Goal: Information Seeking & Learning: Learn about a topic

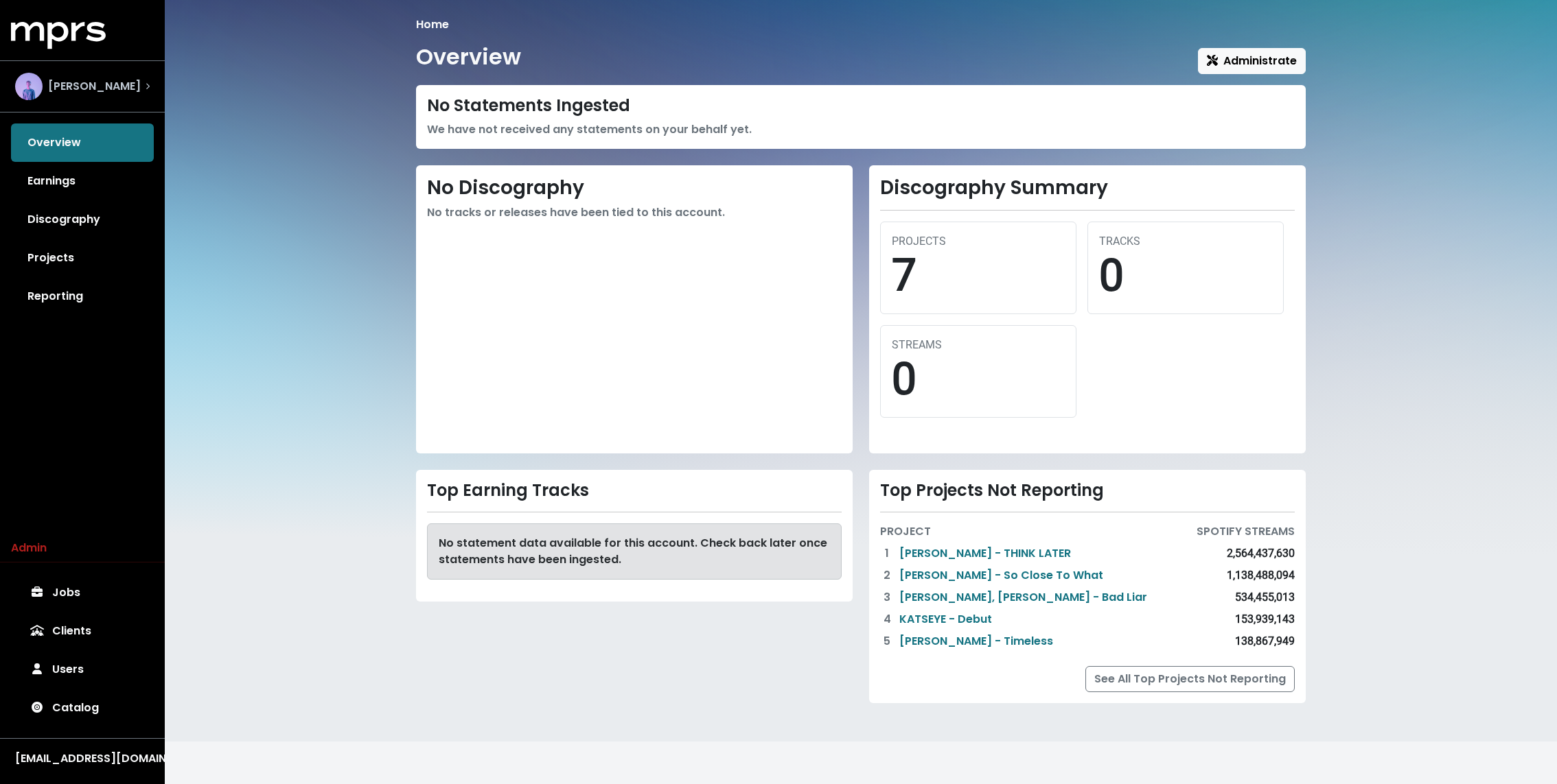
click at [72, 101] on div "Grant Boutin" at bounding box center [82, 86] width 157 height 49
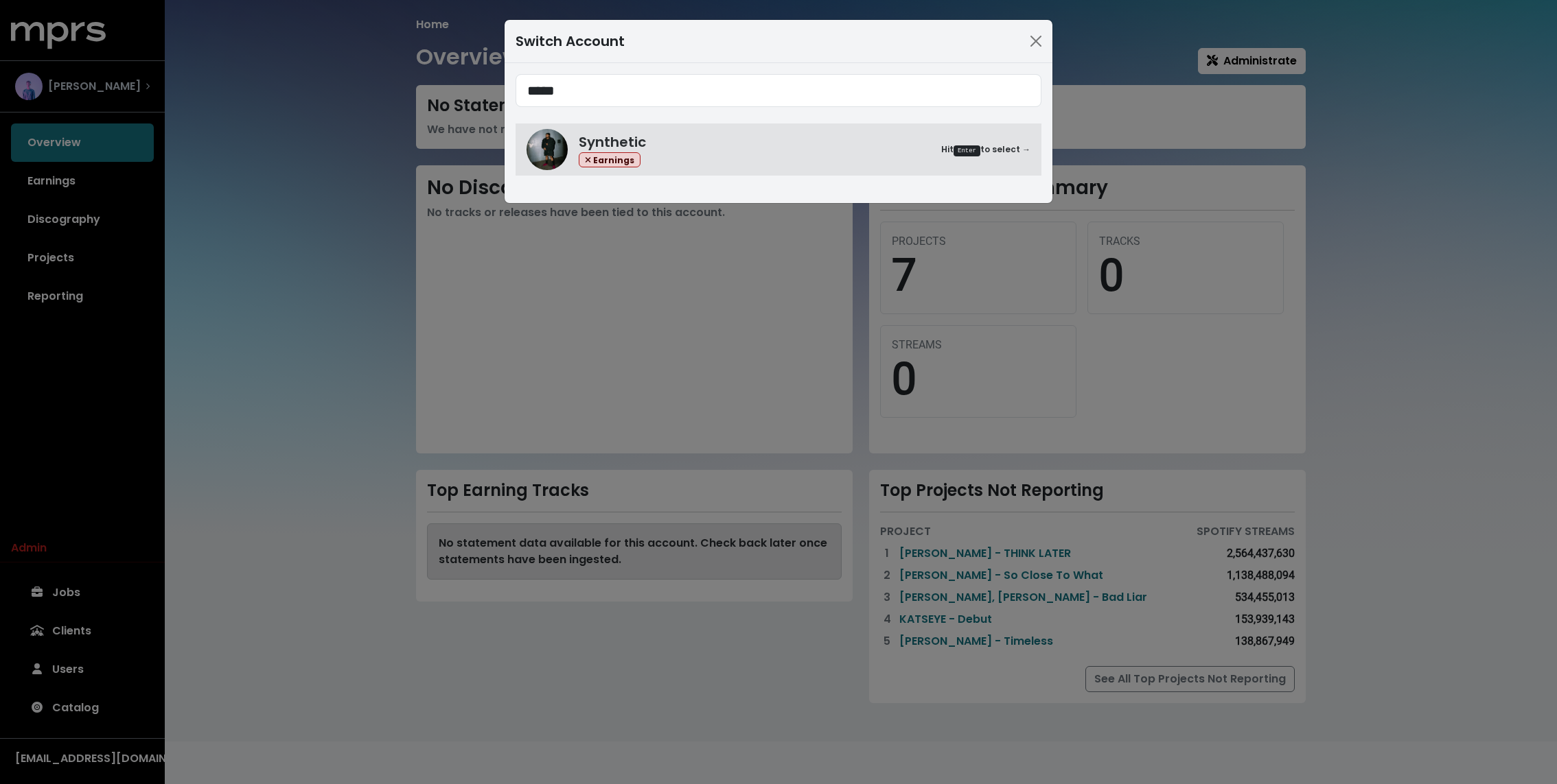
type input "*****"
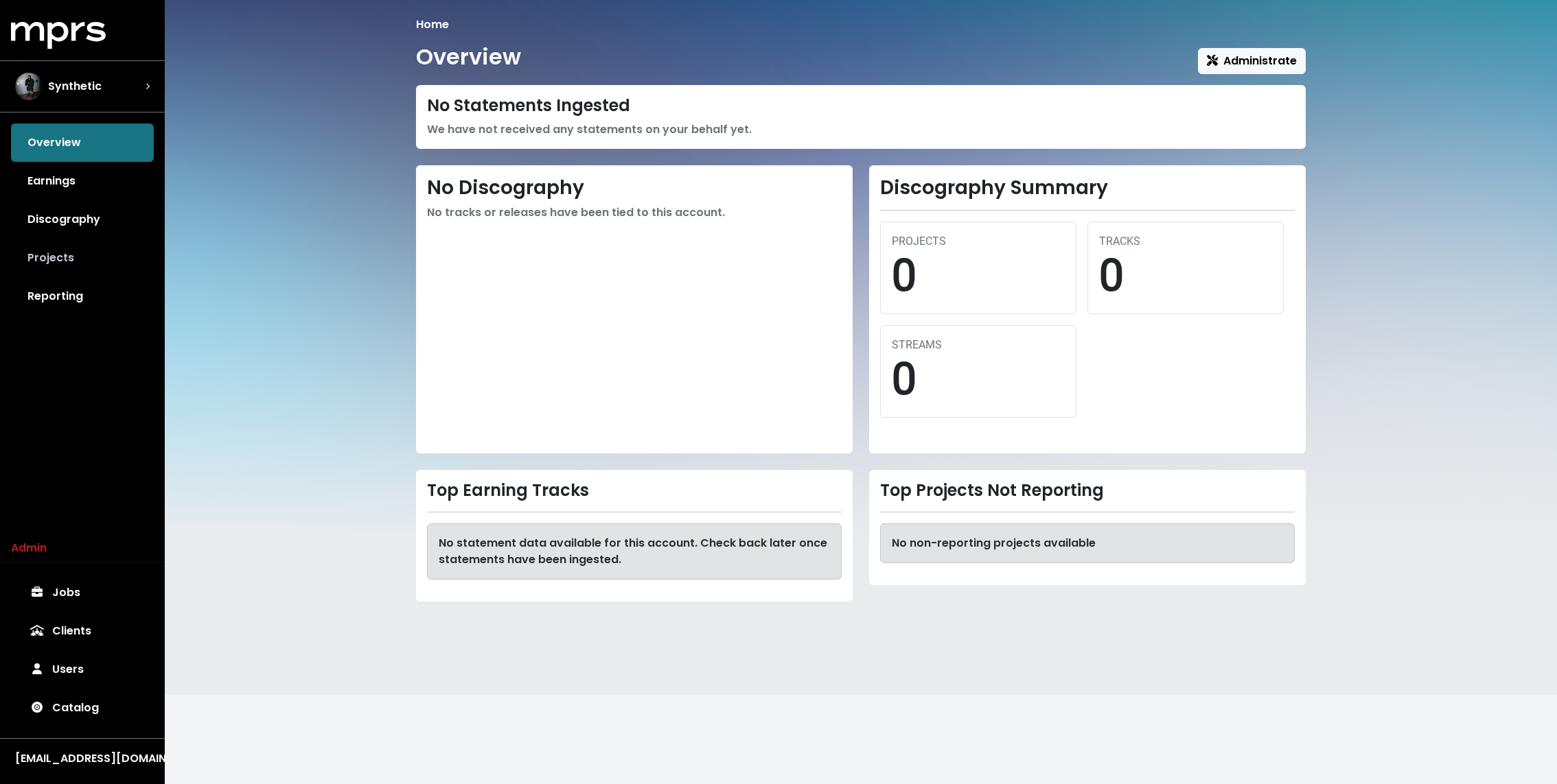
click at [65, 247] on link "Projects" at bounding box center [82, 258] width 143 height 39
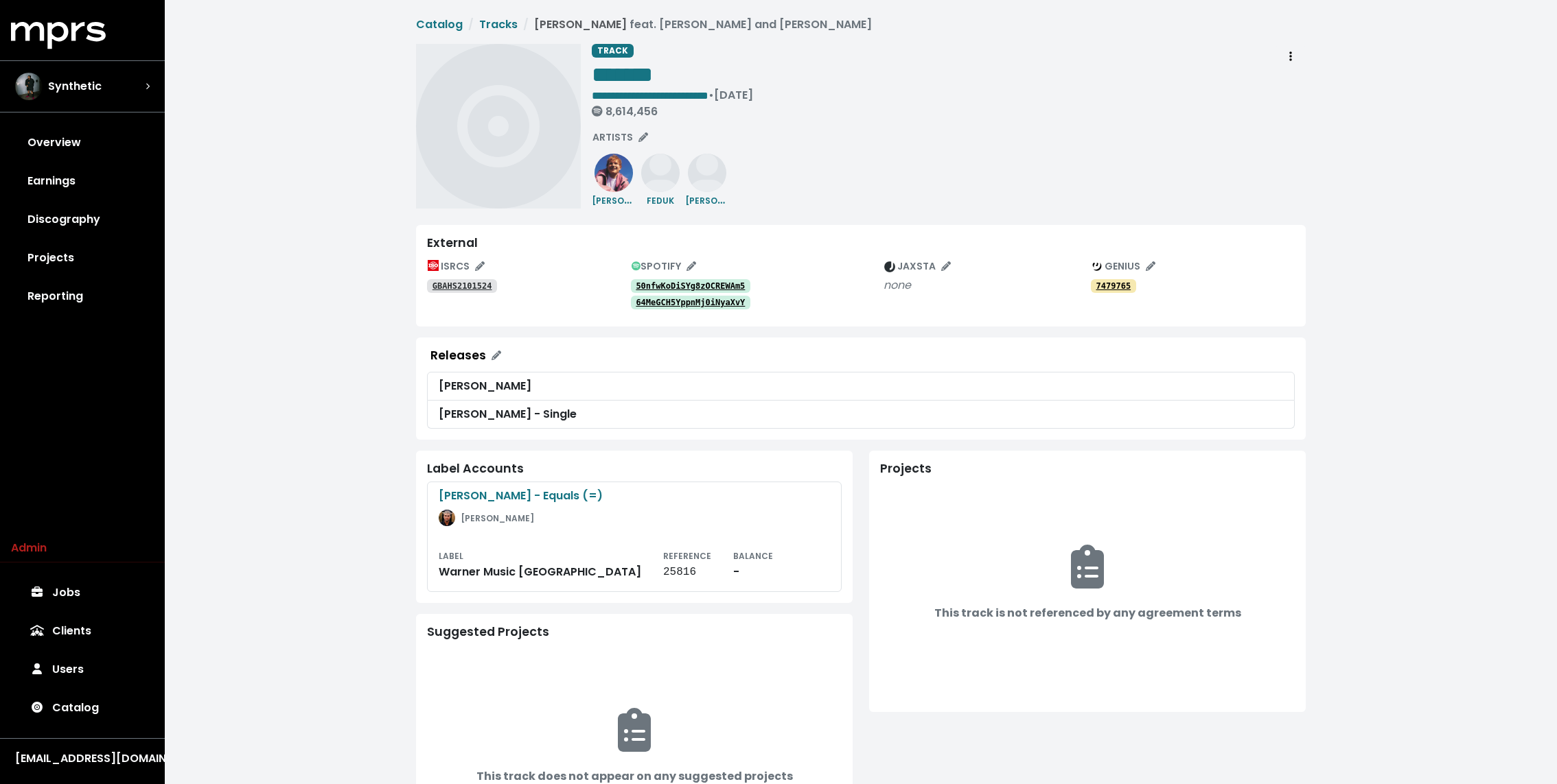
click at [665, 280] on link "50nfwKoDiSYg8zOCREWAm5" at bounding box center [691, 286] width 120 height 13
click at [661, 300] on tt "64MeGCH5YppnMj0iNyaXvY" at bounding box center [690, 302] width 109 height 10
click at [345, 224] on div "**********" at bounding box center [861, 449] width 1392 height 898
click at [348, 224] on div "**********" at bounding box center [861, 449] width 1392 height 898
click at [645, 281] on tt "50nfwKoDiSYg8zOCREWAm5" at bounding box center [690, 286] width 109 height 10
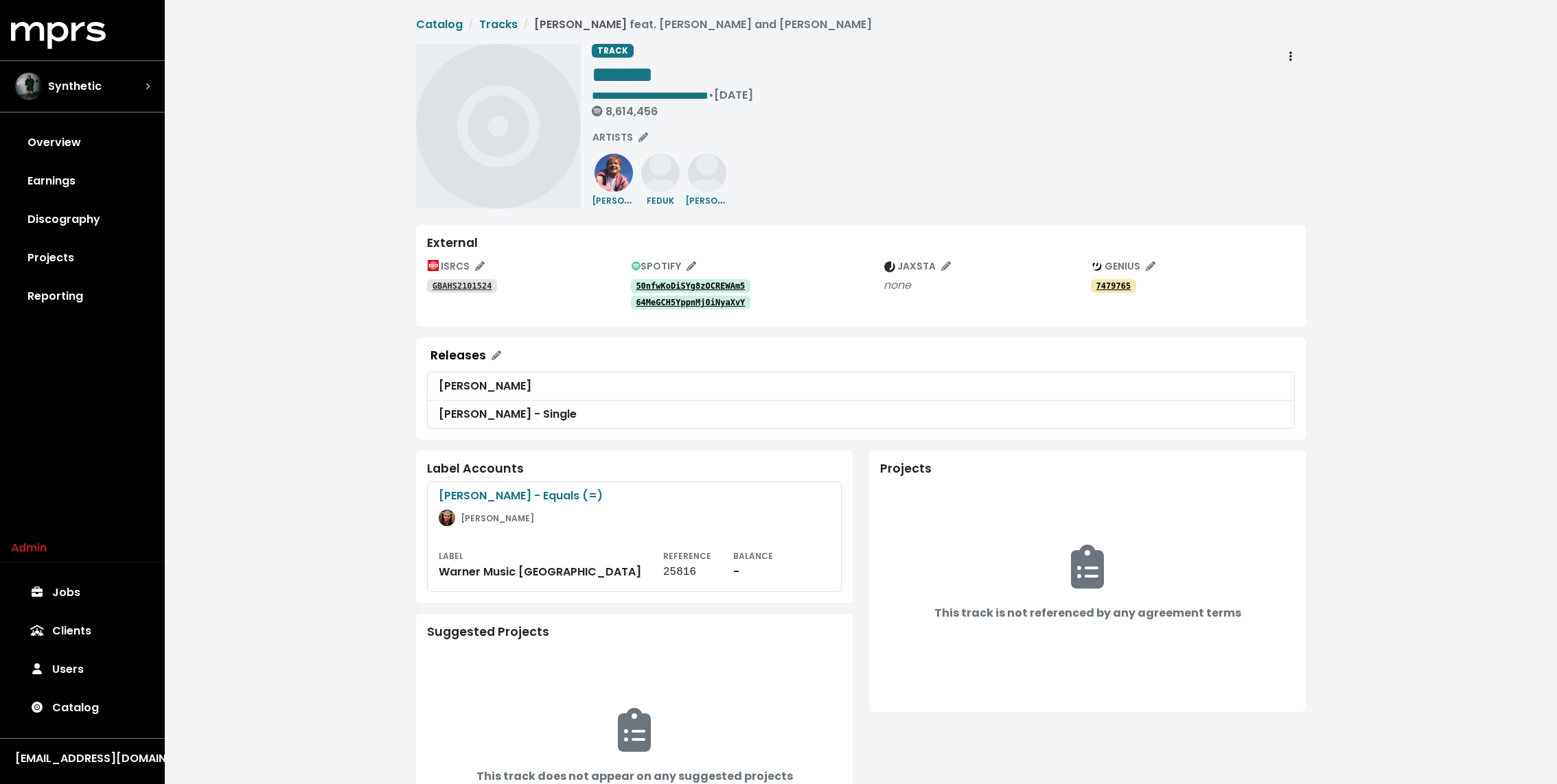
click at [646, 297] on tt "64MeGCH5YppnMj0iNyaXvY" at bounding box center [690, 302] width 109 height 10
click at [368, 324] on div "**********" at bounding box center [861, 449] width 1392 height 898
click at [474, 289] on tt "GBAHS2101524" at bounding box center [463, 286] width 60 height 10
click at [262, 276] on div "**********" at bounding box center [861, 449] width 1392 height 898
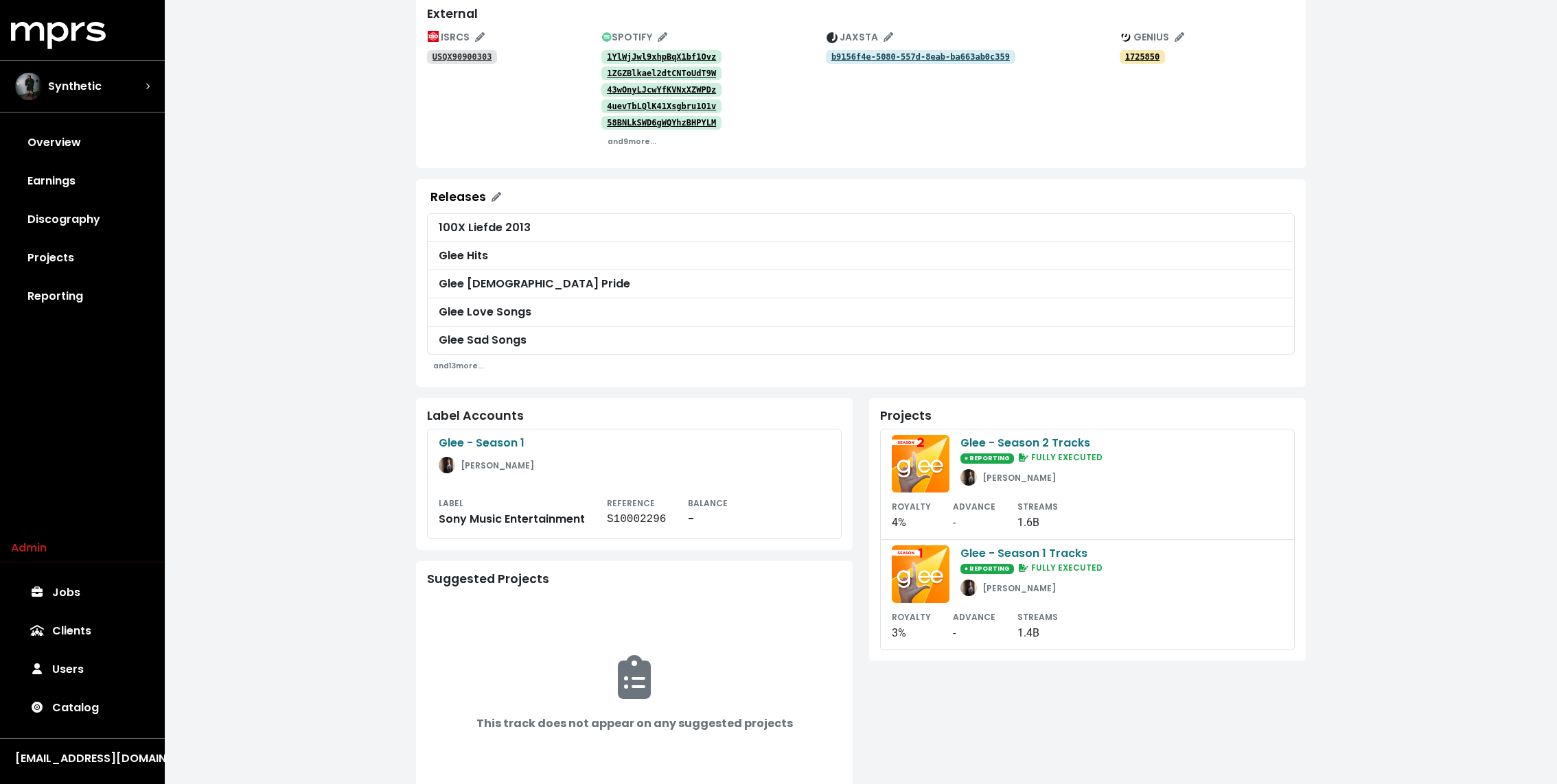
scroll to position [286, 0]
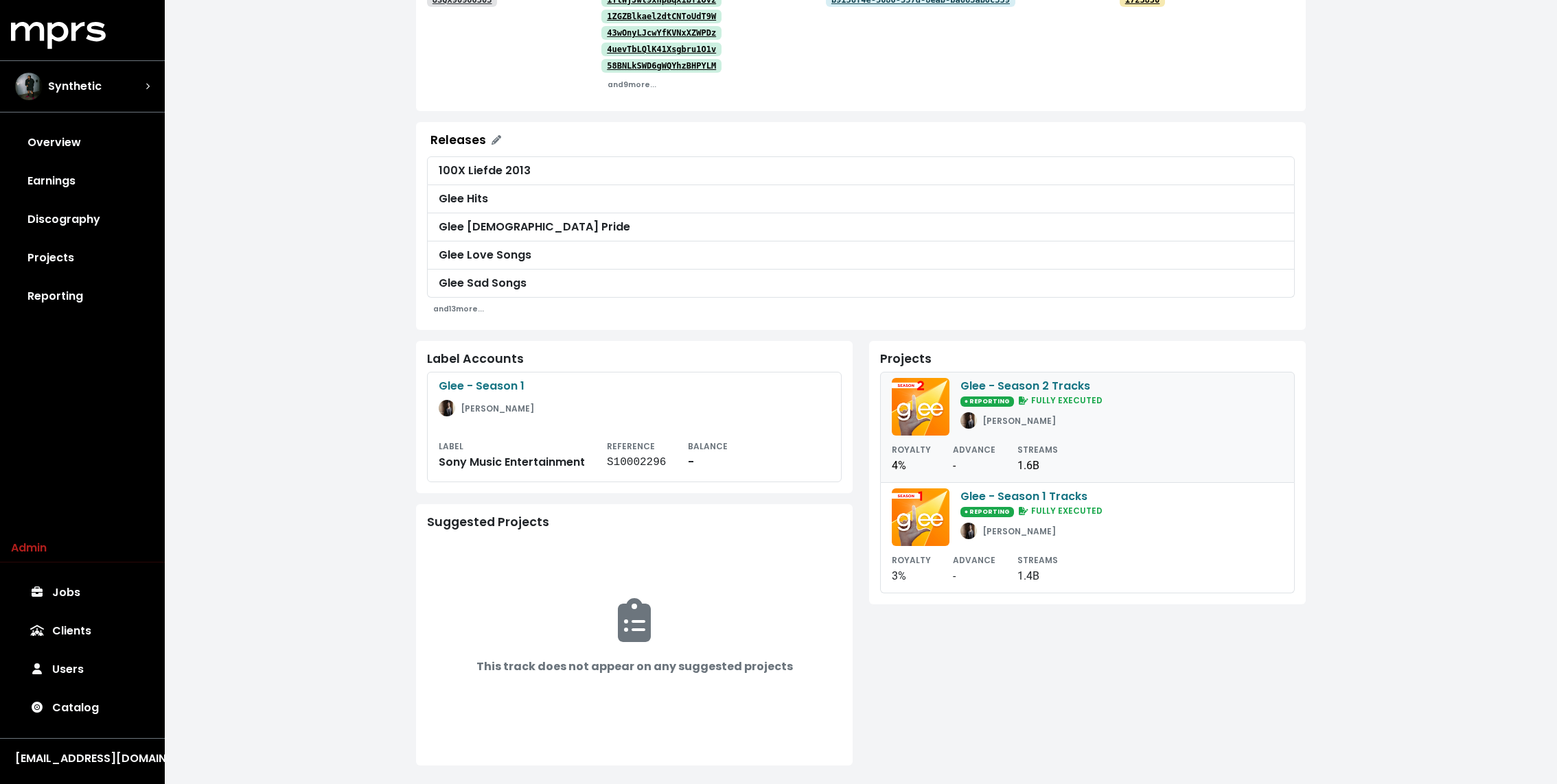
click at [1051, 441] on div "ROYALTY 4% ADVANCE - STREAMS 1.6B" at bounding box center [1087, 457] width 392 height 33
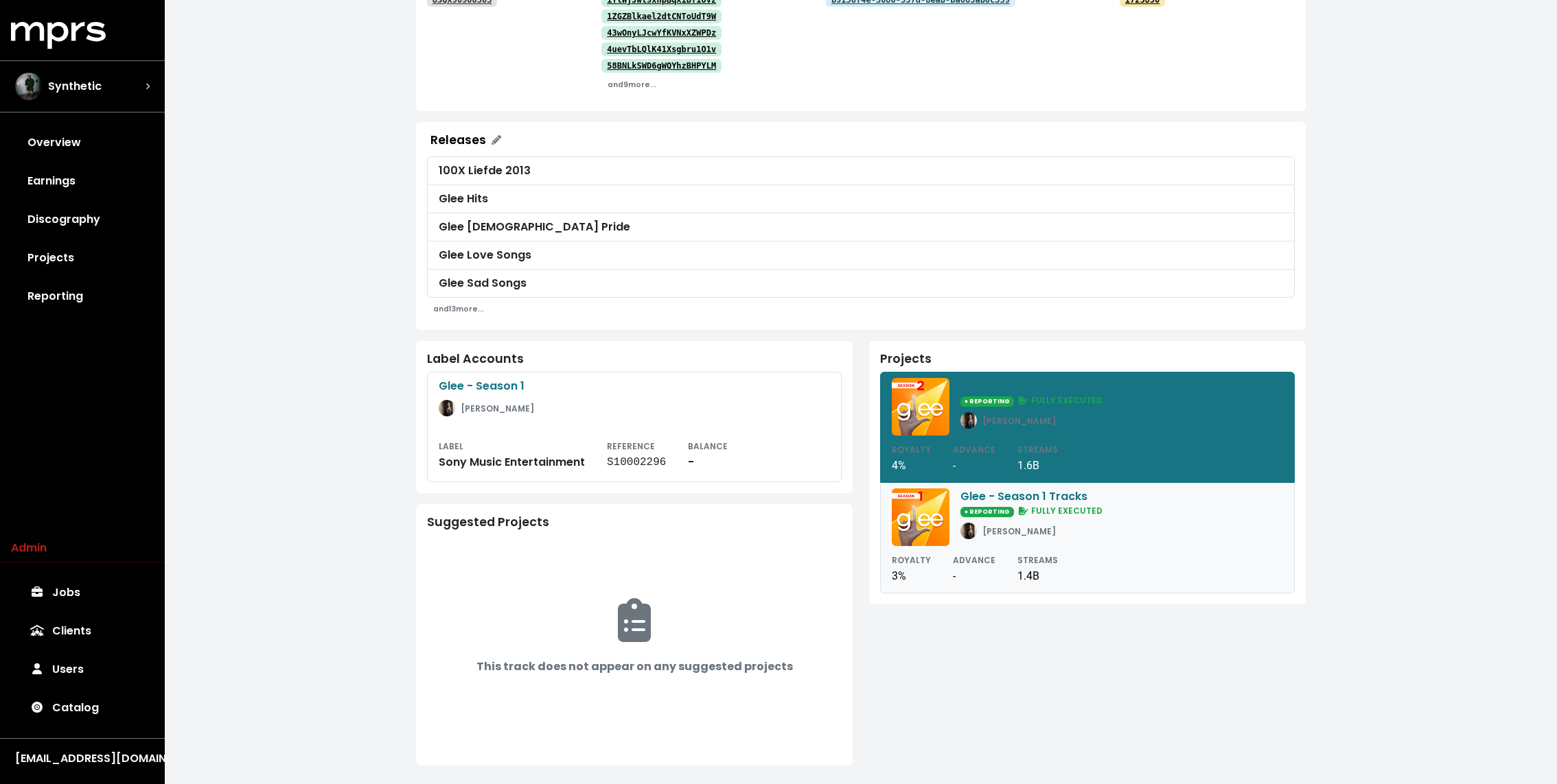
click at [1017, 544] on link "Glee - Season 1 Tracks ● REPORTING FULLY EXECUTED Adam Anders ROYALTY 3% ADVANC…" at bounding box center [1087, 538] width 415 height 110
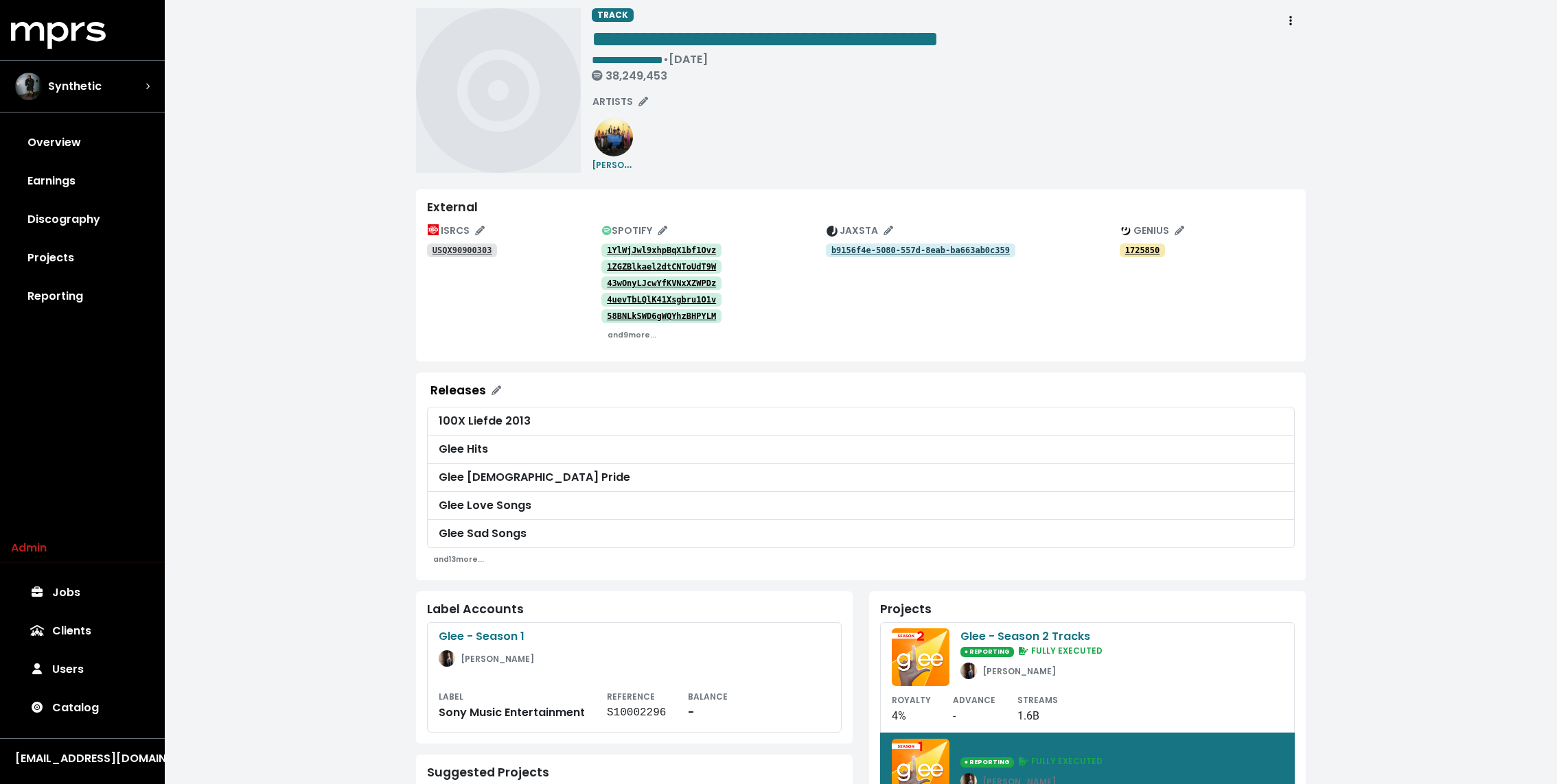
scroll to position [1, 0]
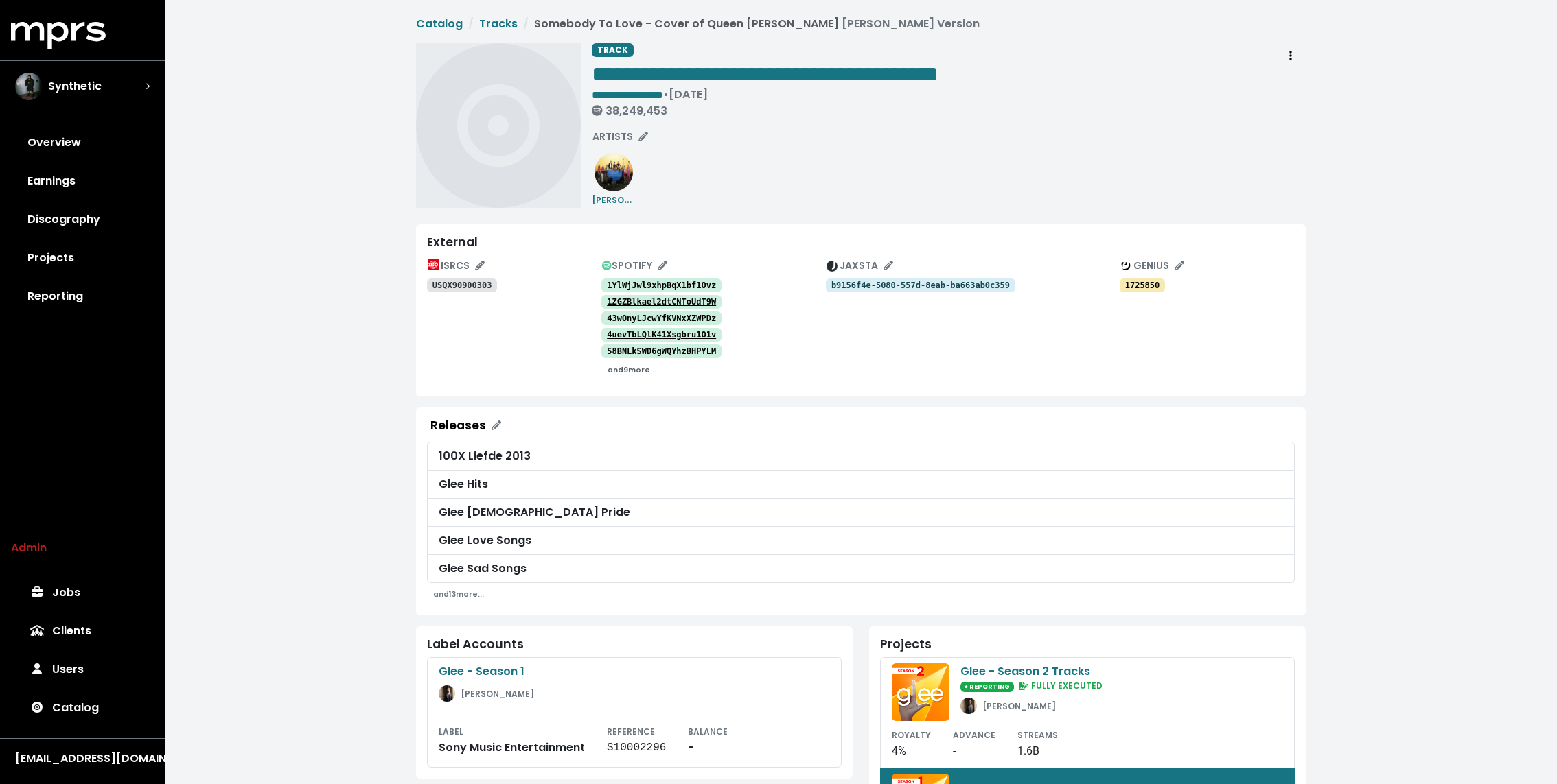
click at [618, 371] on small "and 9 more..." at bounding box center [632, 369] width 48 height 10
click at [444, 281] on tt "USQX90900303" at bounding box center [463, 285] width 60 height 10
click at [642, 285] on tt "1YlWjJwl9xhpBqX1bf1Ovz" at bounding box center [662, 285] width 109 height 10
click at [629, 300] on tt "1ZGZBlkael2dtCNToUdT9W" at bounding box center [662, 302] width 109 height 10
click at [623, 312] on link "43wOnyLJcwYfKVNxXZWPDz" at bounding box center [662, 318] width 120 height 13
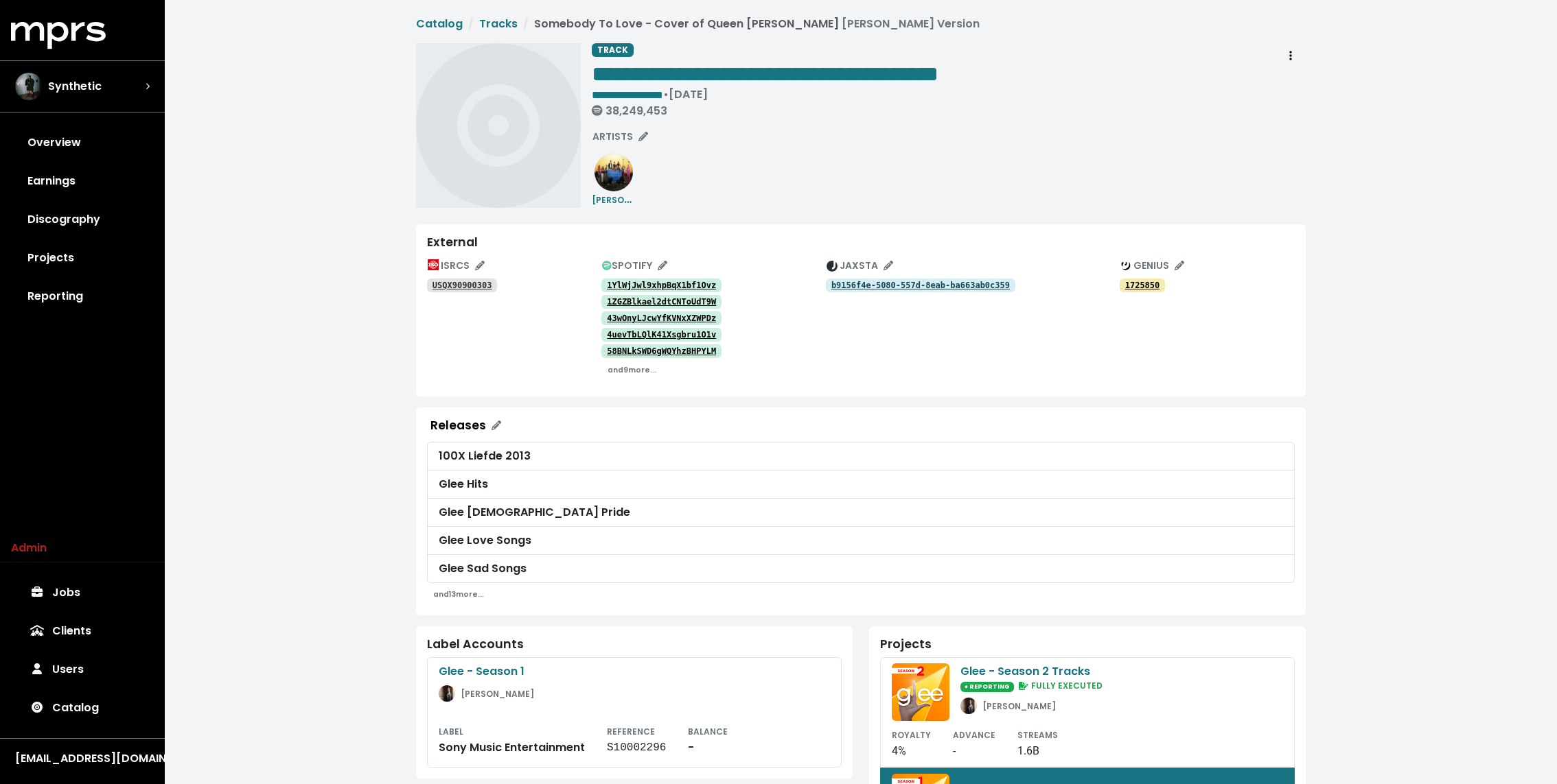
click at [612, 330] on tt "4uevTbLQlK41Xsgbru1O1v" at bounding box center [662, 334] width 109 height 10
click at [612, 349] on tt "58BNLkSWD6gWQYhzBHPYLM" at bounding box center [662, 351] width 109 height 10
click at [618, 370] on small "and 9 more..." at bounding box center [632, 369] width 48 height 10
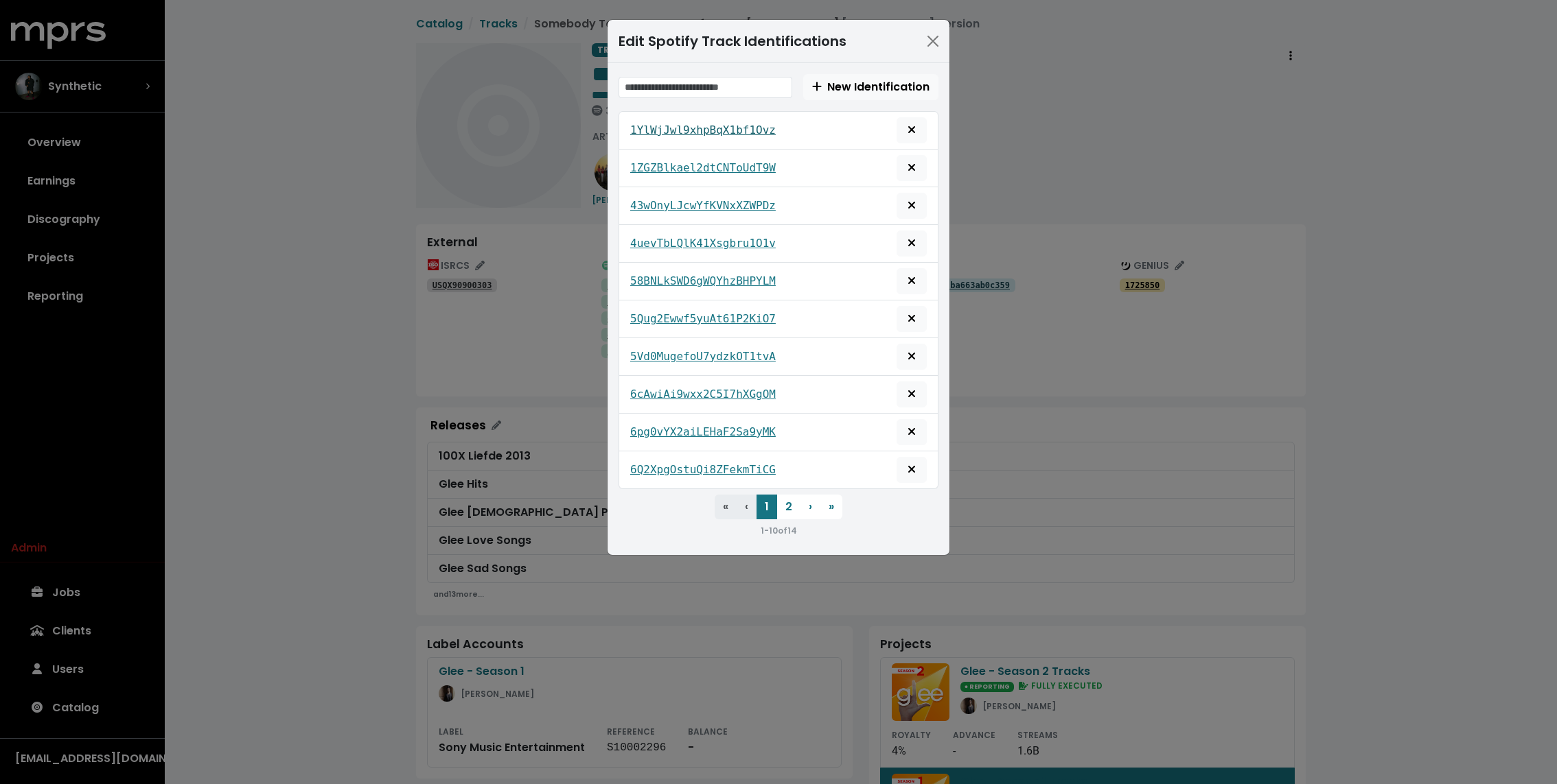
click at [695, 131] on tt "1YlWjJwl9xhpBqX1bf1Ovz" at bounding box center [703, 130] width 145 height 13
click at [673, 163] on tt "1ZGZBlkael2dtCNToUdT9W" at bounding box center [703, 168] width 145 height 13
click at [657, 199] on tt "43wOnyLJcwYfKVNxXZWPDz" at bounding box center [703, 205] width 145 height 13
click at [652, 237] on tt "4uevTbLQlK41Xsgbru1O1v" at bounding box center [703, 243] width 145 height 13
click at [654, 274] on tt "58BNLkSWD6gWQYhzBHPYLM" at bounding box center [703, 280] width 145 height 13
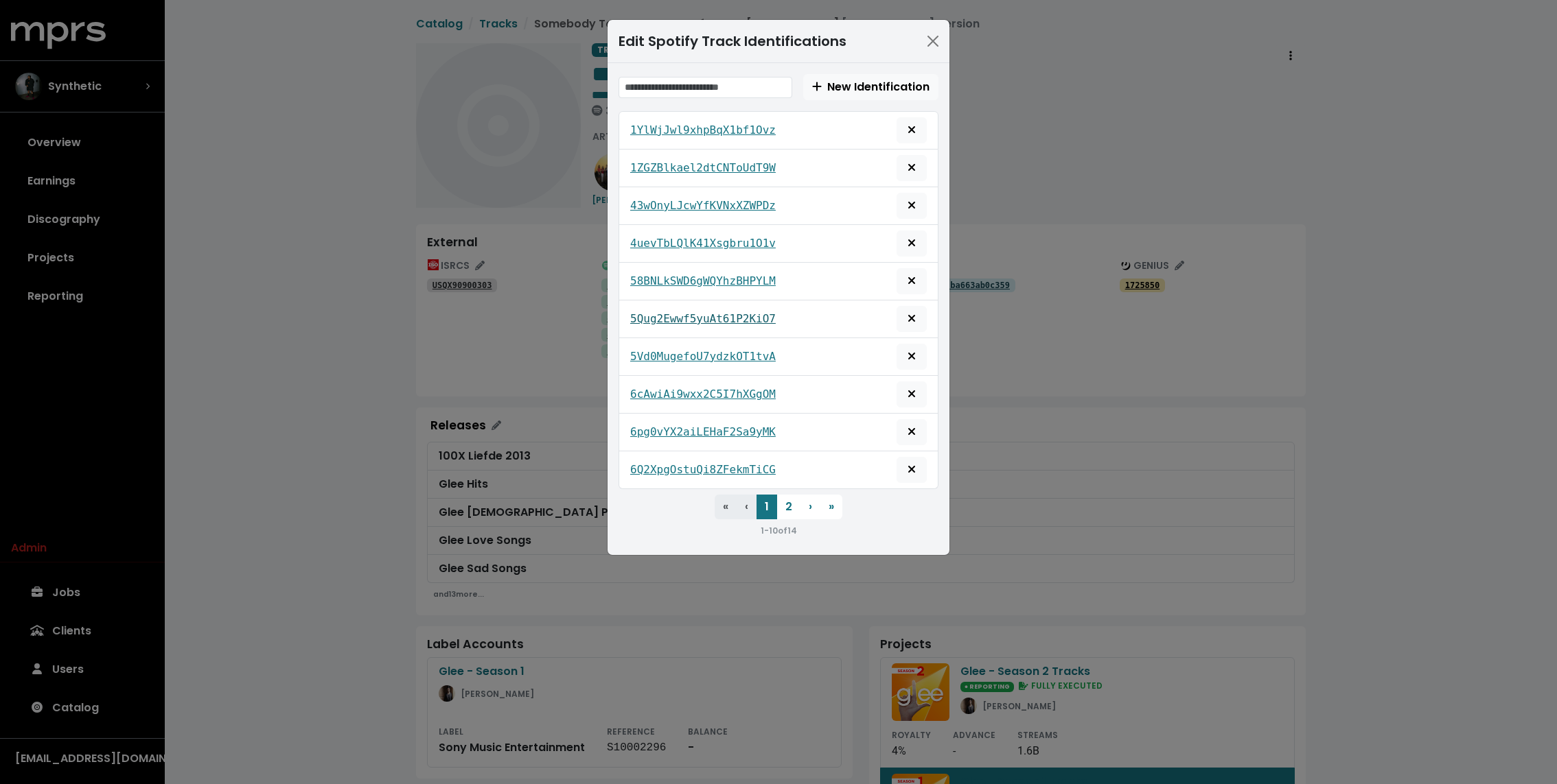
click at [656, 317] on tt "5Qug2Ewwf5yuAt61P2KiO7" at bounding box center [703, 318] width 145 height 13
click at [657, 350] on tt "5Vd0MugefoU7ydzkOT1tvA" at bounding box center [703, 357] width 145 height 13
click at [653, 388] on tt "6cAwiAi9wxx2C5I7hXGgOM" at bounding box center [703, 394] width 145 height 13
click at [653, 419] on div "6pg0vYX2aiLEHaF2Sa9yMK" at bounding box center [778, 432] width 297 height 26
click at [651, 426] on tt "6pg0vYX2aiLEHaF2Sa9yMK" at bounding box center [703, 432] width 145 height 13
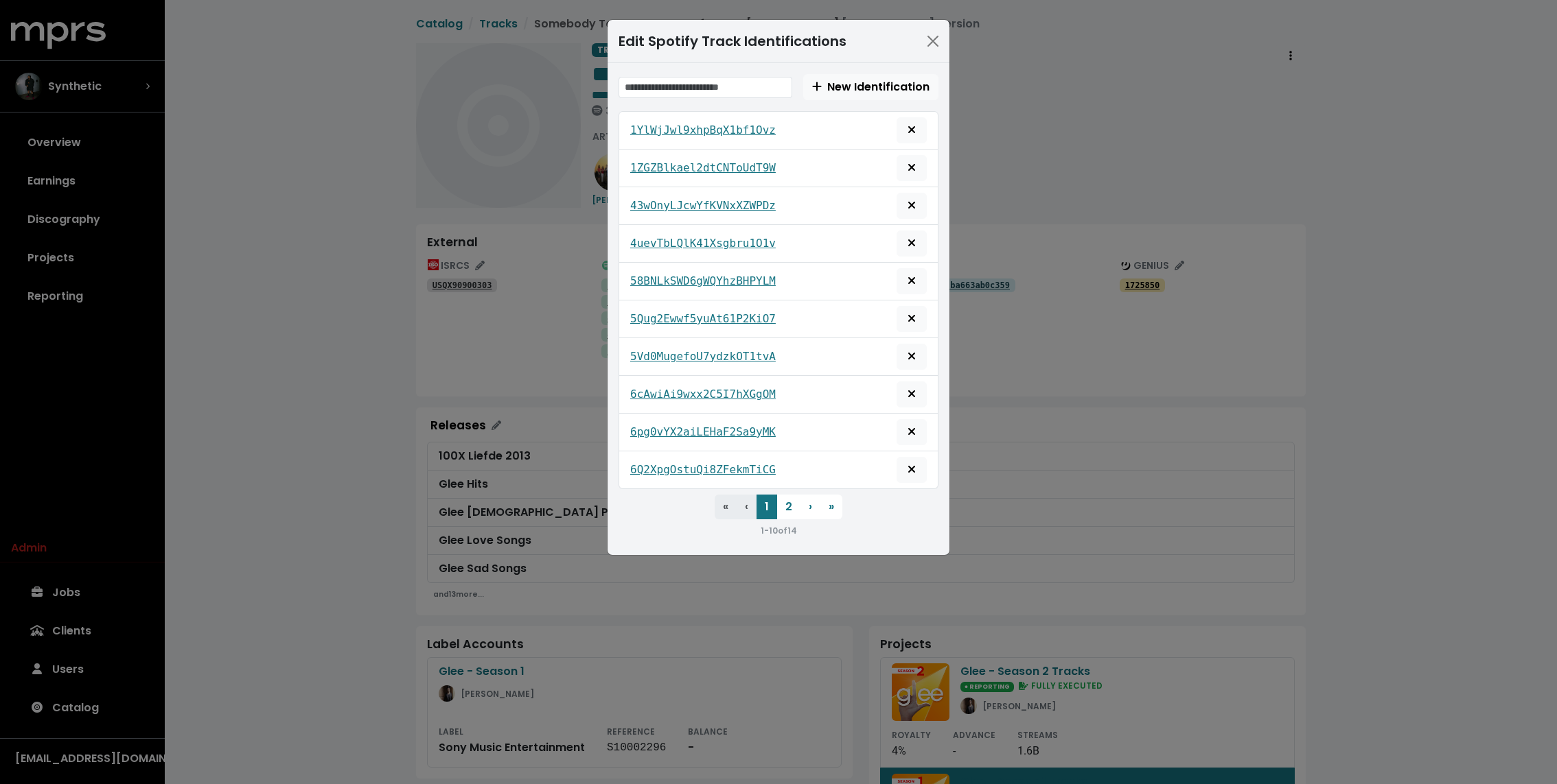
click at [651, 457] on div "6Q2XpgOstuQi8ZFekmTiCG" at bounding box center [778, 470] width 297 height 26
click at [651, 463] on tt "6Q2XpgOstuQi8ZFekmTiCG" at bounding box center [703, 470] width 145 height 13
click at [789, 505] on button "2" at bounding box center [789, 507] width 23 height 25
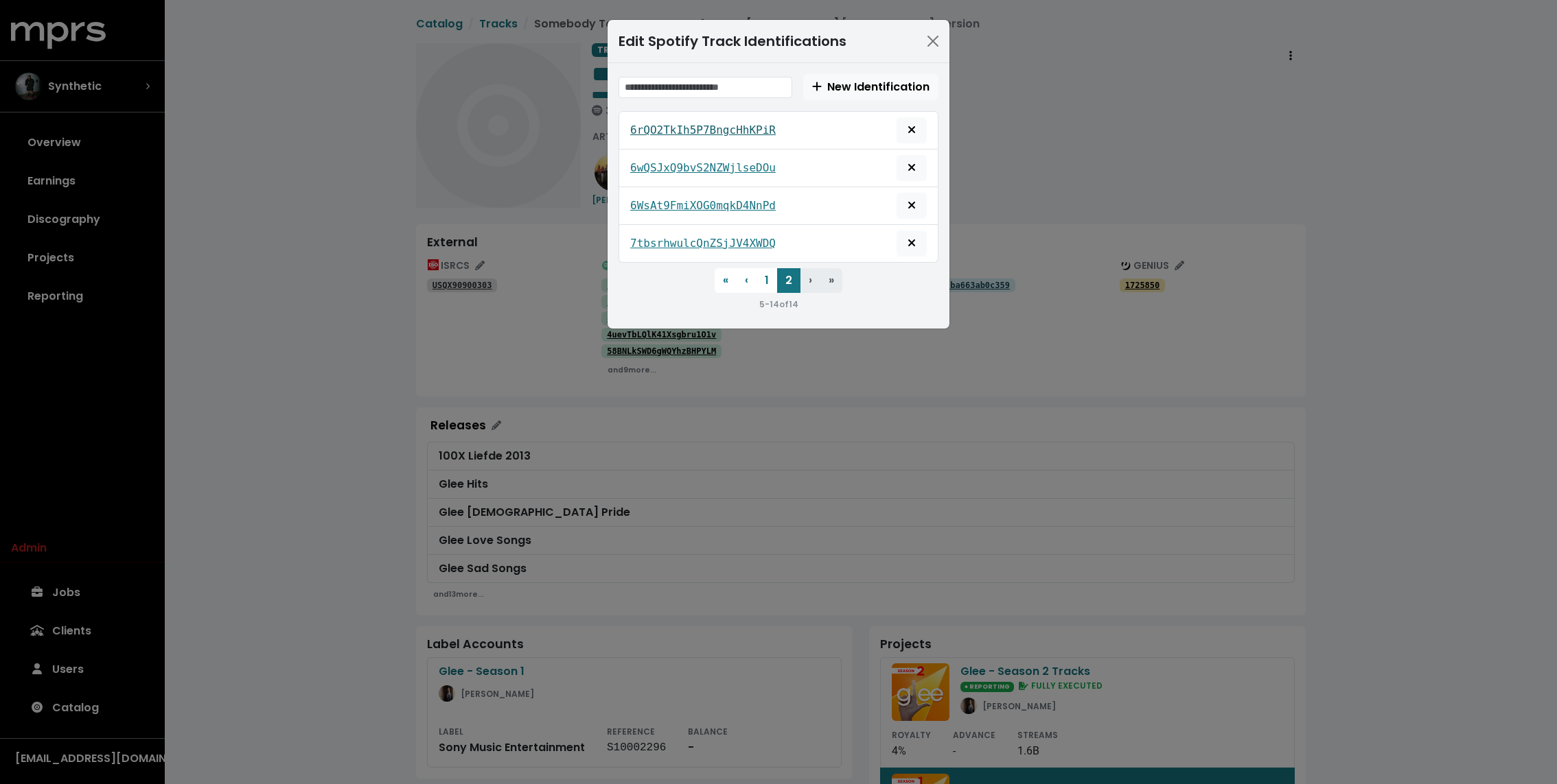
click at [681, 127] on tt "6rQO2TkIh5P7BngcHhKPiR" at bounding box center [703, 130] width 145 height 13
click at [676, 163] on tt "6wQSJxQ9bvS2NZWjlseDOu" at bounding box center [703, 168] width 145 height 13
click at [670, 199] on tt "6WsAt9FmiXOG0mqkD4NnPd" at bounding box center [703, 205] width 145 height 13
click at [669, 239] on tt "7tbsrhwulcQnZSjJV4XWDQ" at bounding box center [703, 243] width 145 height 13
click at [374, 228] on div "Edit Spotify Track Identifications New Identification 6rQO2TkIh5P7BngcHhKPiR 6w…" at bounding box center [778, 392] width 1557 height 784
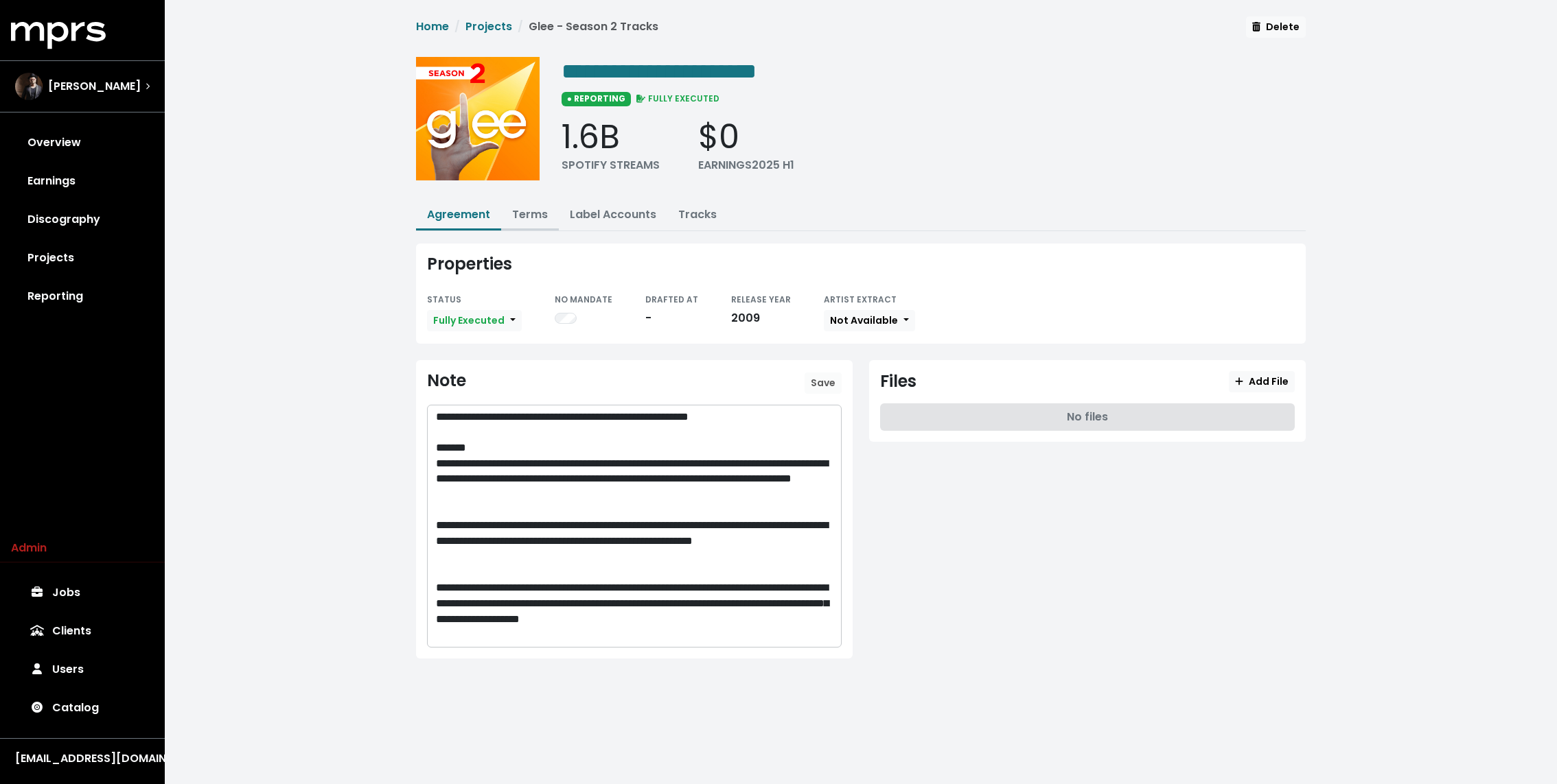
click at [534, 207] on link "Terms" at bounding box center [530, 215] width 36 height 16
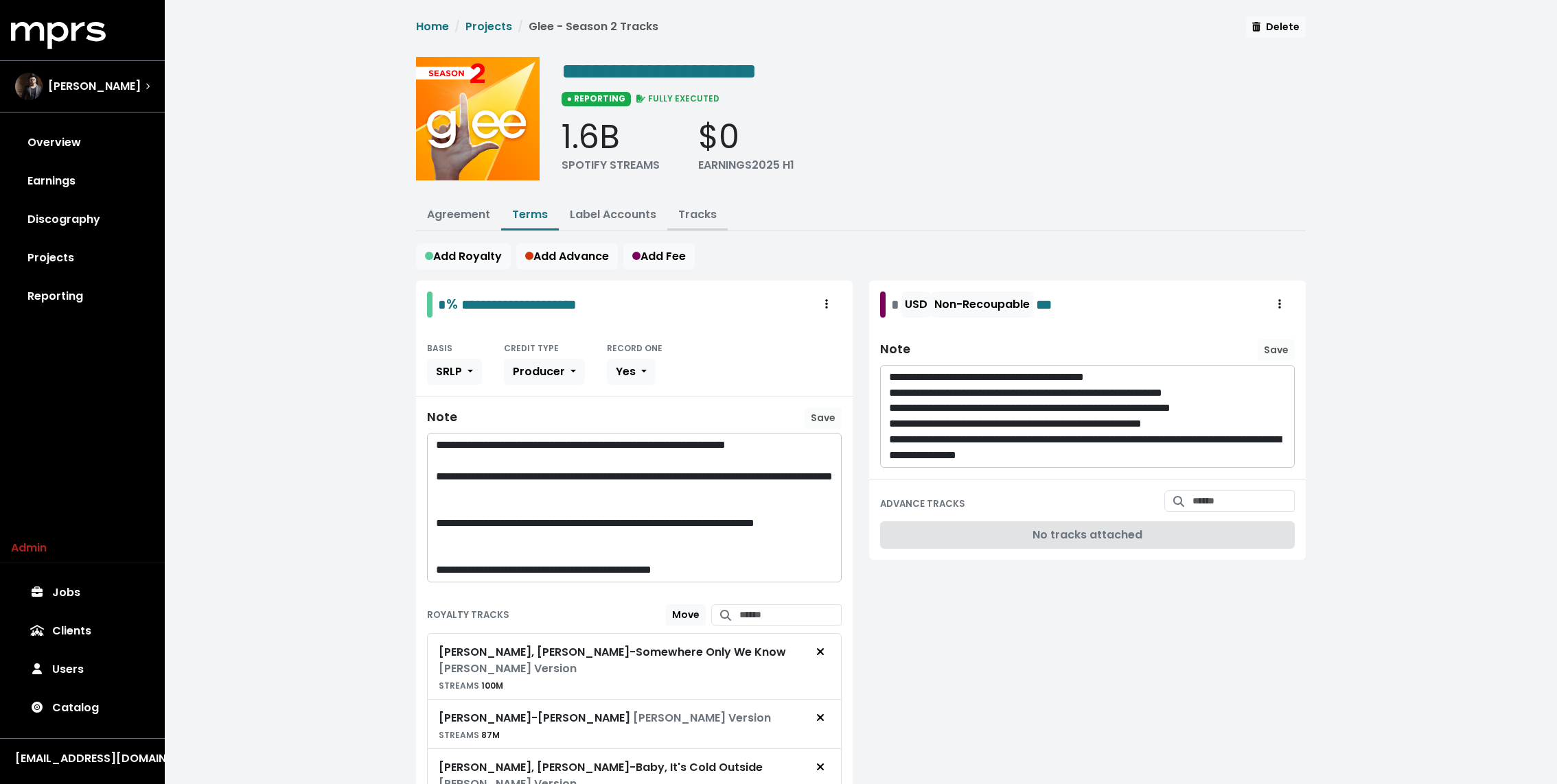
click at [689, 221] on button "Tracks" at bounding box center [696, 215] width 60 height 30
click at [693, 212] on link "Tracks" at bounding box center [697, 215] width 39 height 16
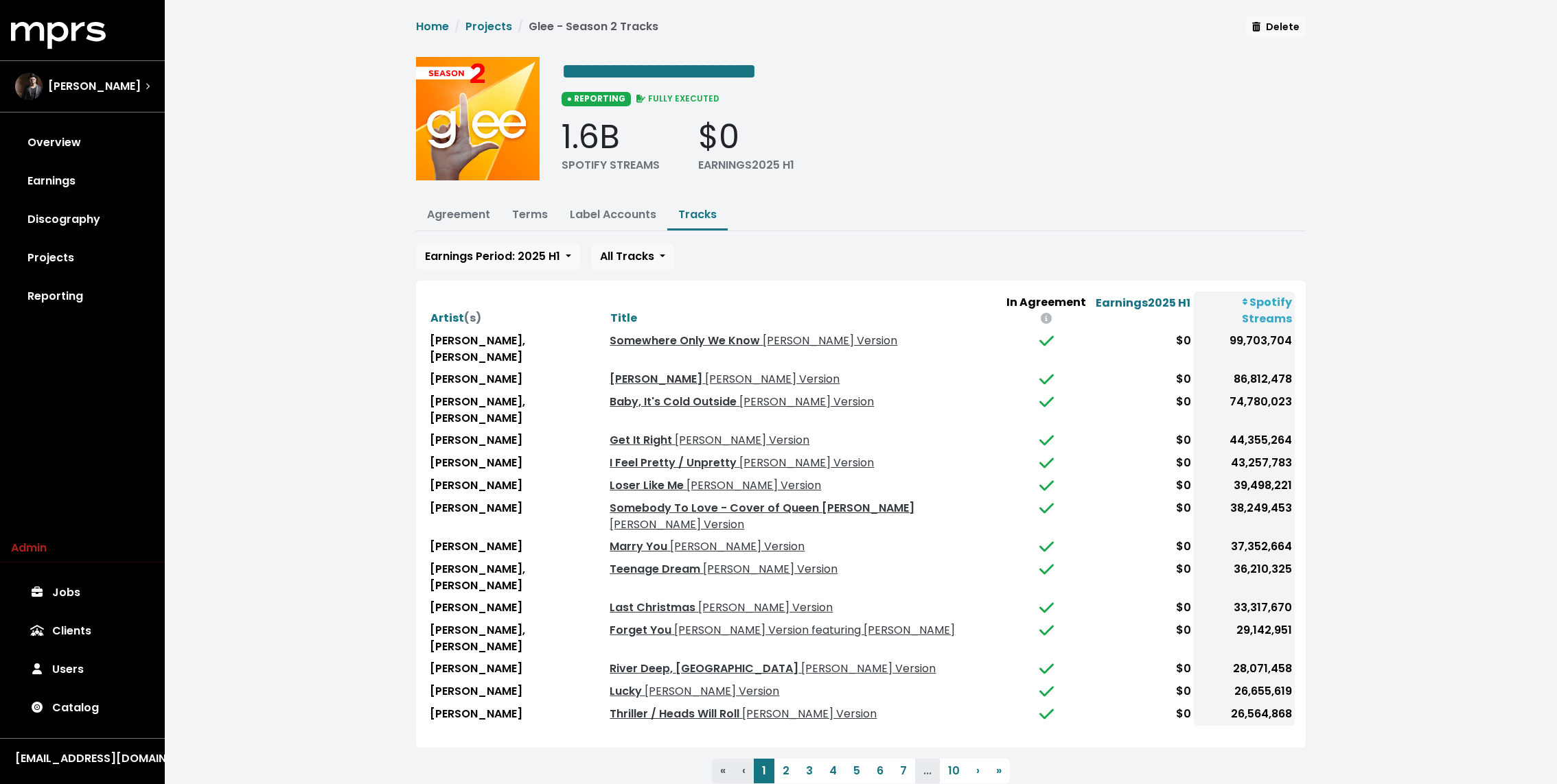
click at [668, 330] on td "Somewhere Only We Know Glee Cast Version" at bounding box center [803, 349] width 394 height 39
click at [664, 332] on link "Somewhere Only We Know Glee Cast Version" at bounding box center [753, 340] width 288 height 16
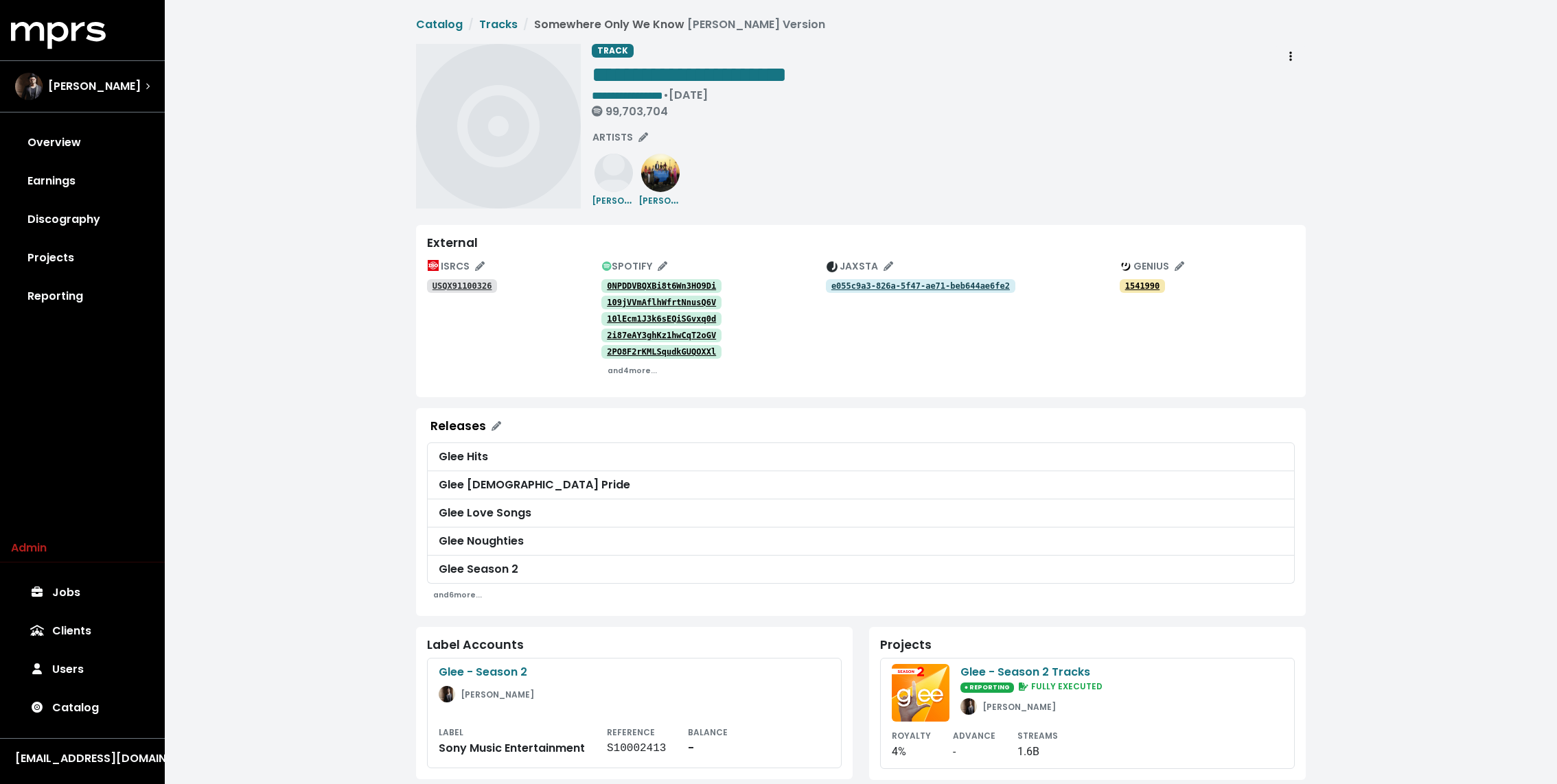
click at [635, 283] on tt "0NPDDVBQXBi8t6Wn3HO9Di" at bounding box center [662, 286] width 109 height 10
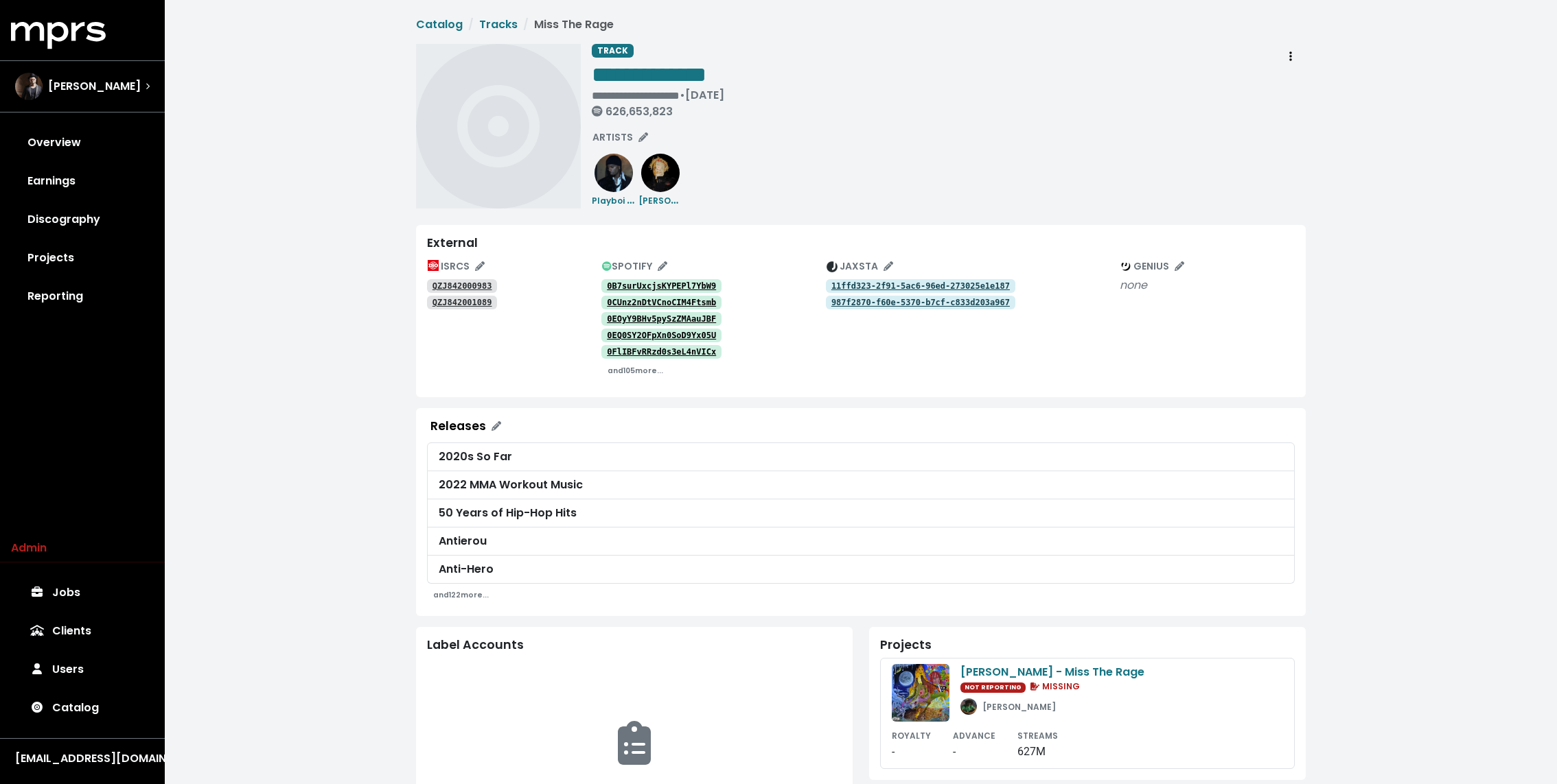
click at [482, 286] on tt "QZJ842000983" at bounding box center [463, 286] width 60 height 10
click at [469, 306] on tt "QZJ842001089" at bounding box center [463, 302] width 60 height 10
click at [627, 369] on small "and 105 more..." at bounding box center [636, 370] width 56 height 10
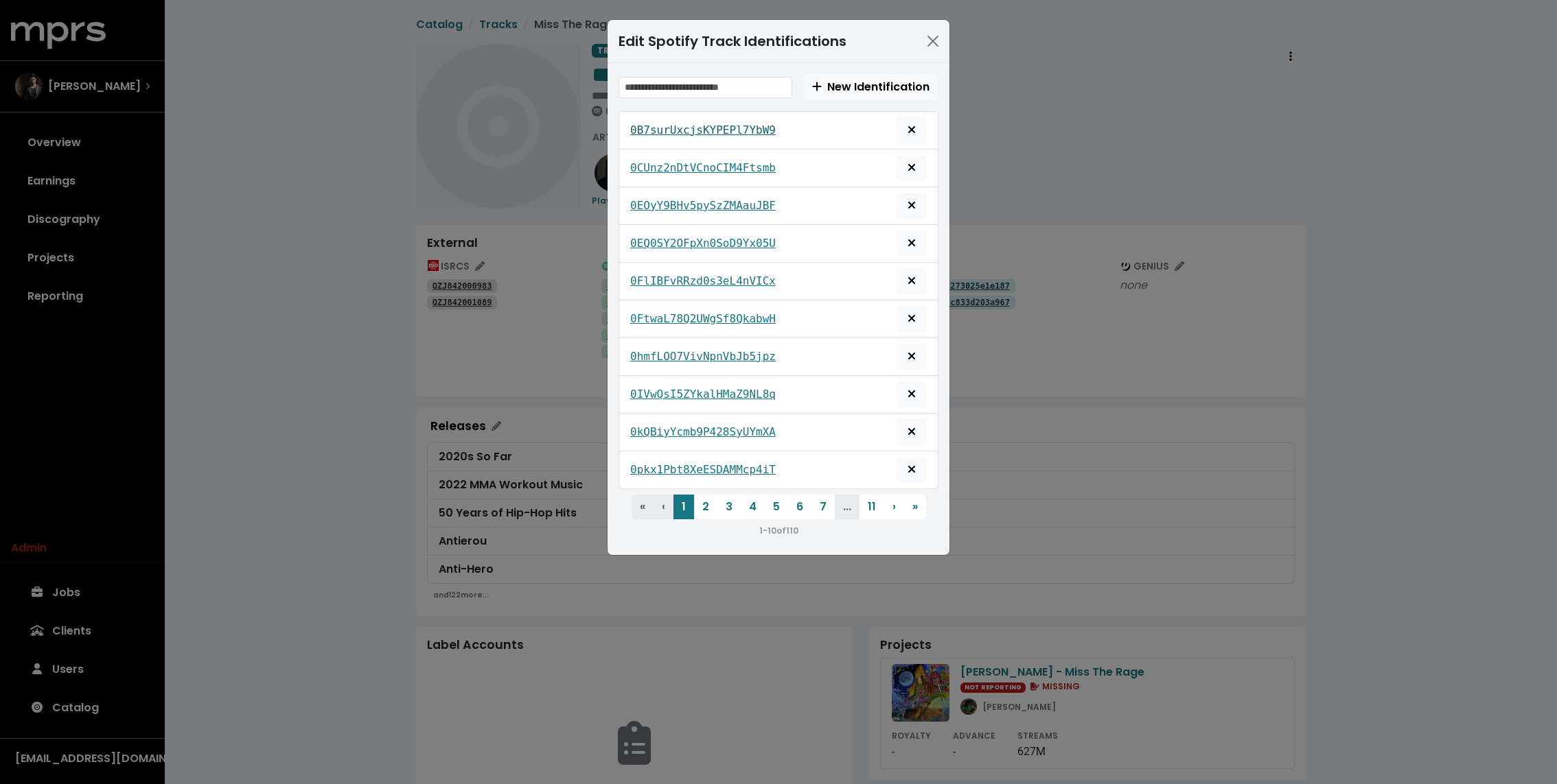
click at [714, 127] on tt "0B7surUxcjsKYPEPl7YbW9" at bounding box center [703, 130] width 145 height 13
click at [697, 165] on tt "0CUnz2nDtVCnoCIM4Ftsmb" at bounding box center [703, 168] width 145 height 13
click at [680, 205] on tt "0EOyY9BHv5pySzZMAauJBF" at bounding box center [703, 205] width 145 height 13
click at [679, 237] on tt "0EQ0SY2OFpXn0SoD9Yx05U" at bounding box center [703, 243] width 145 height 13
click at [679, 263] on div "0FlIBFvRRzd0s3eL4nVICx" at bounding box center [778, 281] width 320 height 38
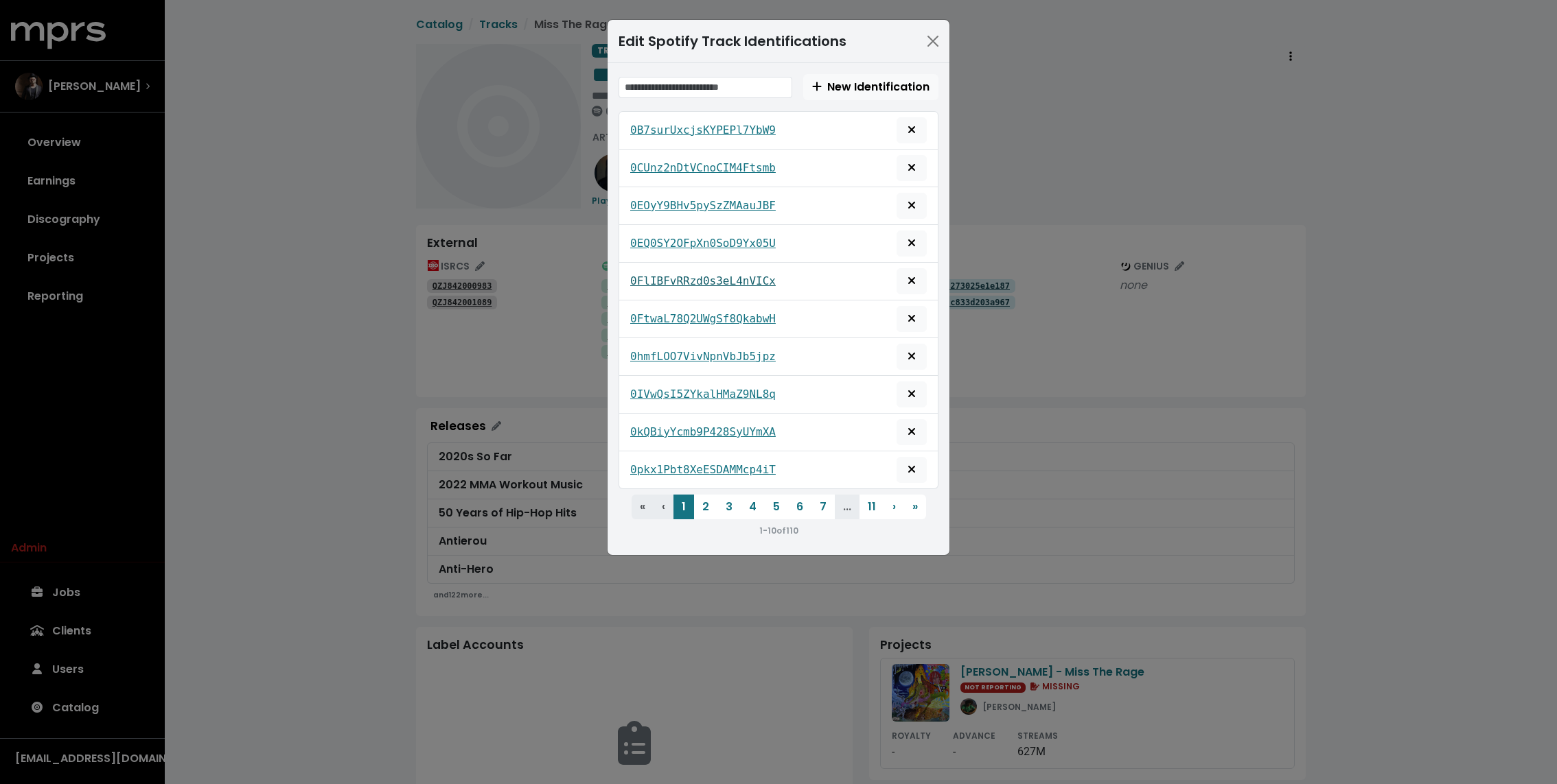
click at [676, 274] on tt "0FlIBFvRRzd0s3eL4nVICx" at bounding box center [703, 280] width 145 height 13
click at [702, 500] on button "2" at bounding box center [705, 507] width 23 height 25
click at [665, 125] on tt "0RehmPqQ7nI6qJgC8VzS2j" at bounding box center [703, 130] width 145 height 13
click at [665, 156] on div "0rRJlPzfQIkH8nTXassPSh" at bounding box center [778, 168] width 297 height 26
click at [664, 161] on tt "0rRJlPzfQIkH8nTXassPSh" at bounding box center [703, 168] width 145 height 13
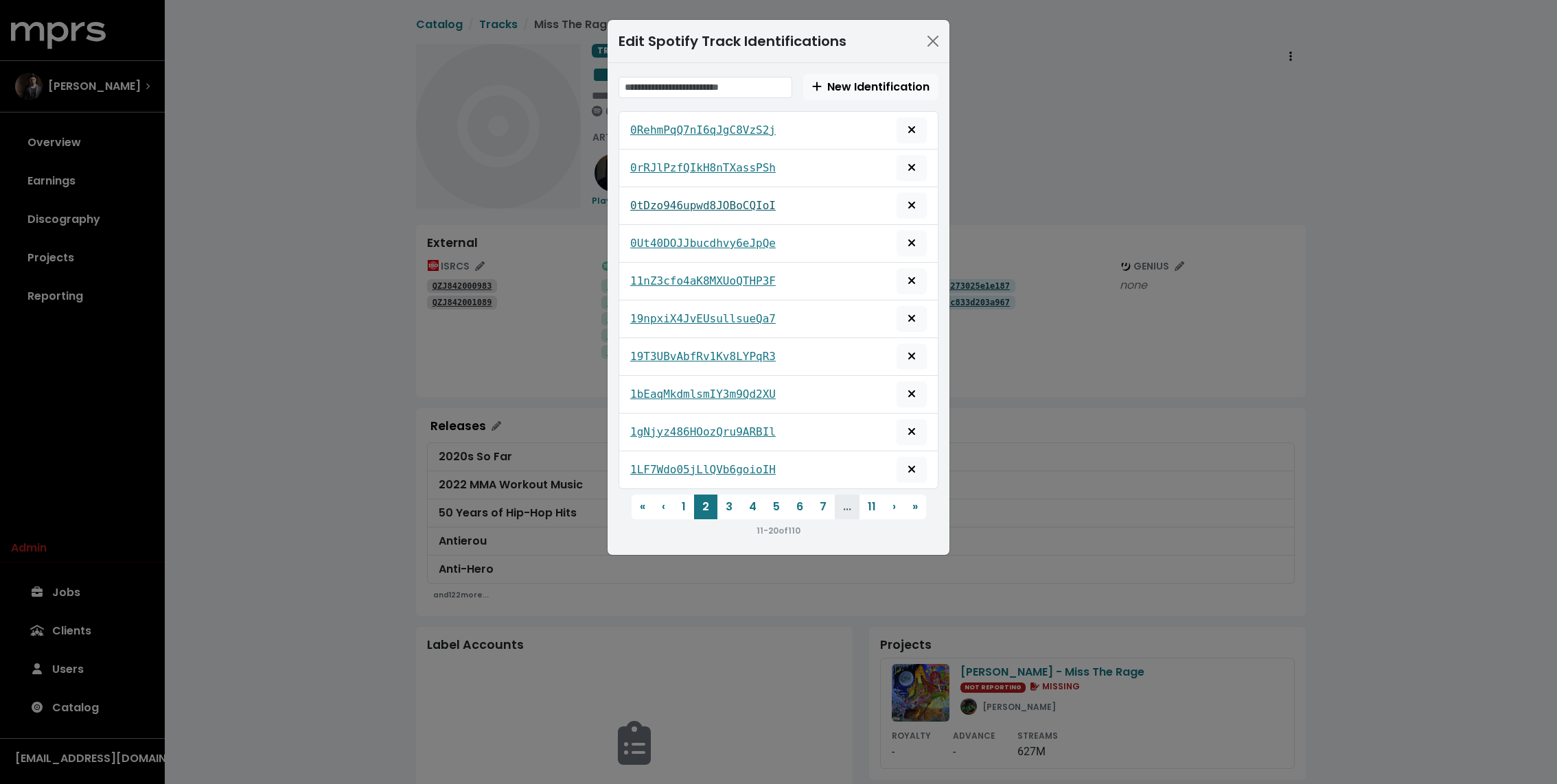
click at [670, 202] on tt "0tDzo946upwd8JOBoCQIoI" at bounding box center [703, 205] width 145 height 13
click at [671, 239] on tt "0Ut40DOJJbucdhvy6eJpQe" at bounding box center [703, 243] width 145 height 13
click at [671, 274] on tt "11nZ3cfo4aK8MXUoQTHP3F" at bounding box center [703, 280] width 145 height 13
click at [670, 315] on tt "19npxiX4JvEUsullsueQa7" at bounding box center [703, 318] width 145 height 13
click at [670, 350] on tt "19T3UBvAbfRv1Kv8LYPqR3" at bounding box center [703, 357] width 145 height 13
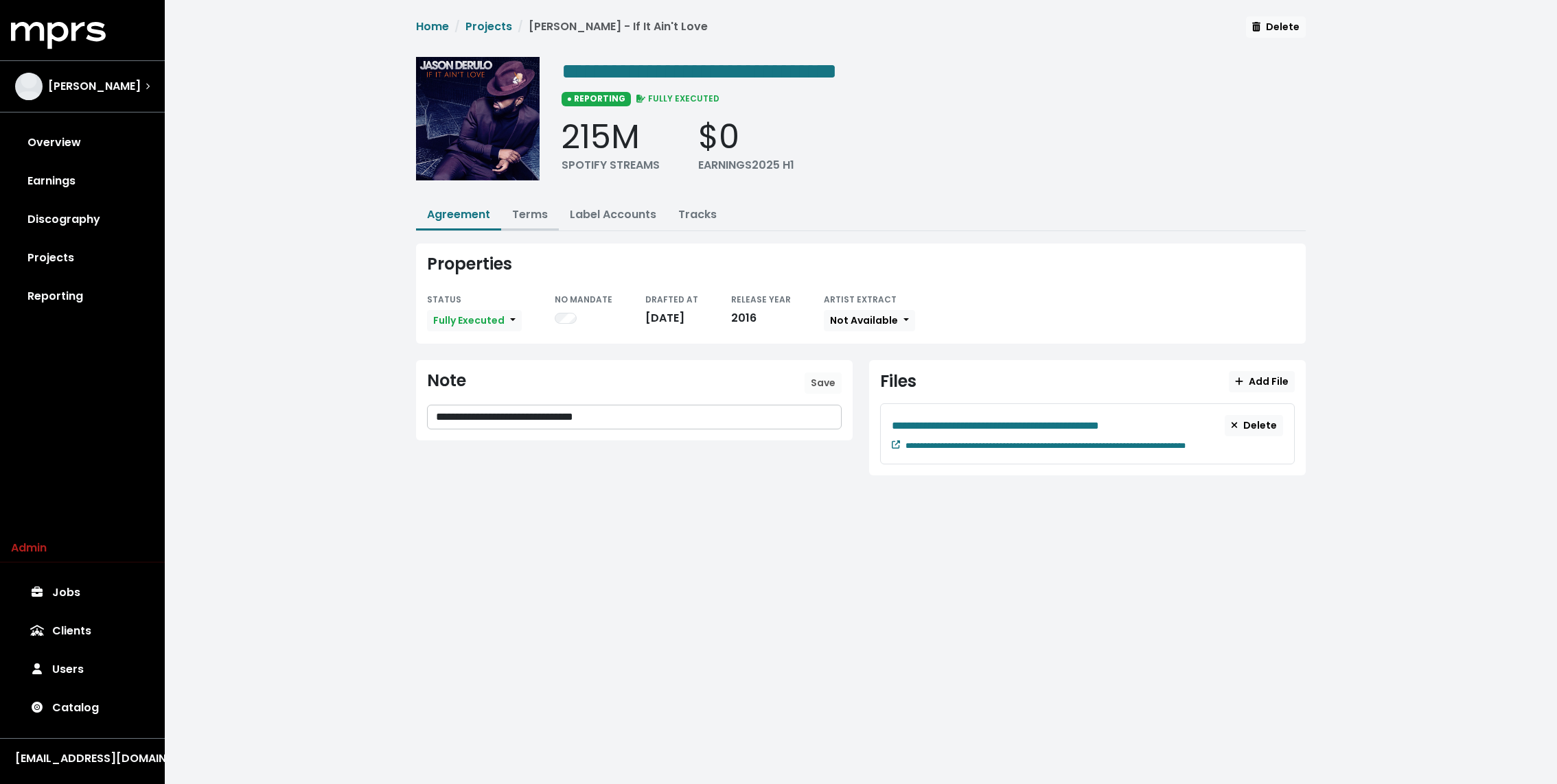
click at [523, 207] on link "Terms" at bounding box center [530, 215] width 36 height 16
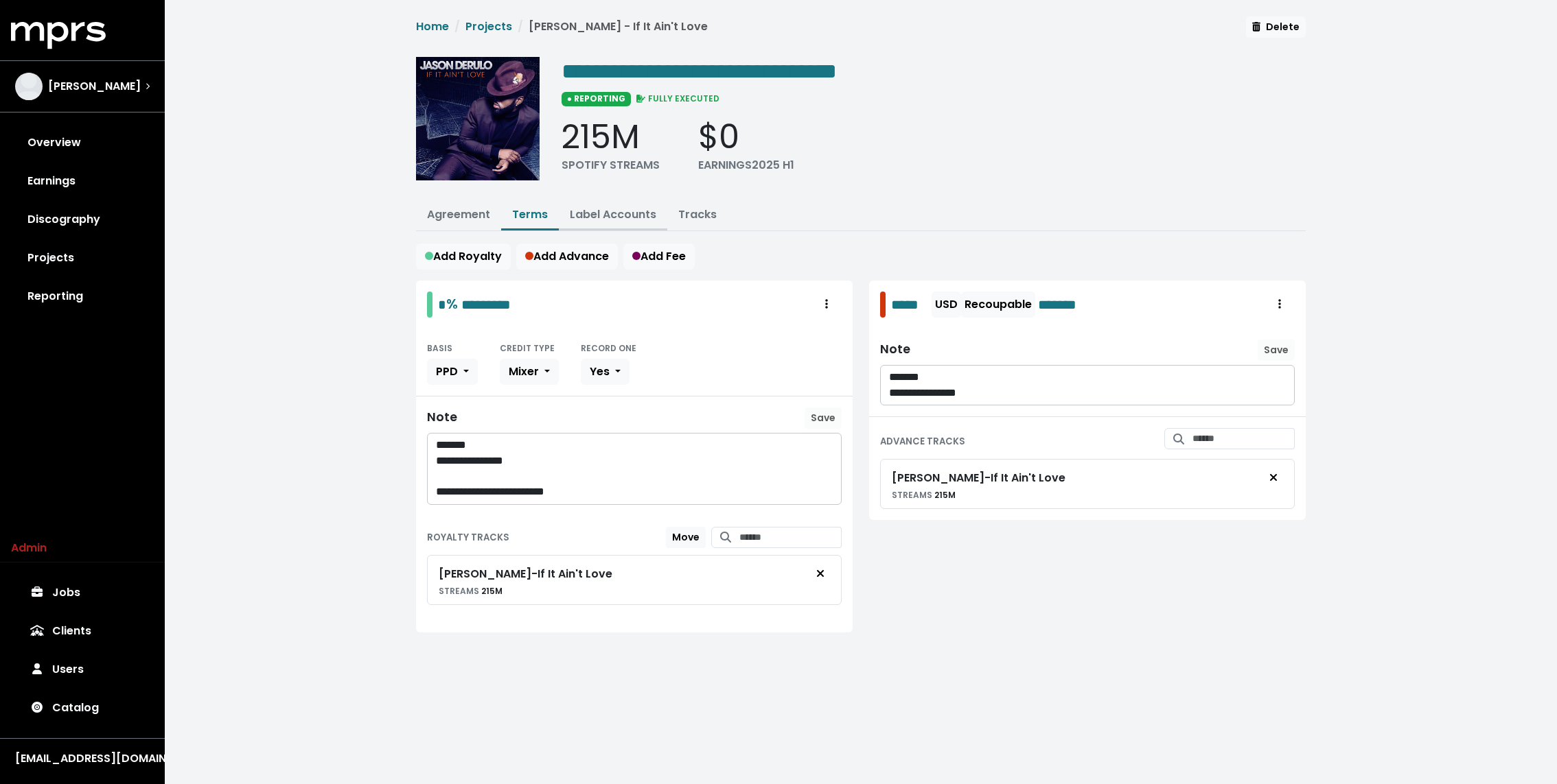
click at [591, 209] on link "Label Accounts" at bounding box center [613, 215] width 87 height 16
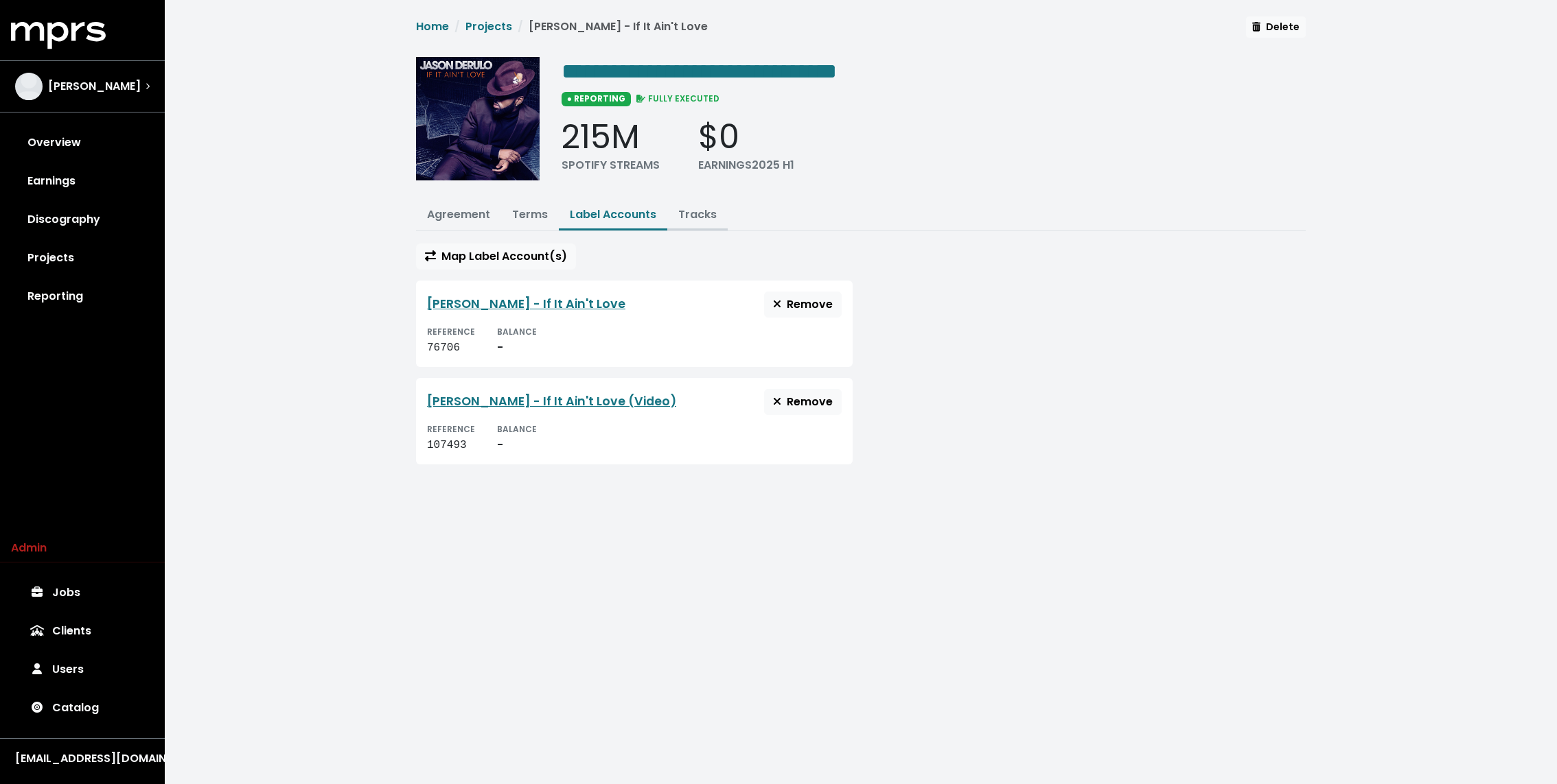
click at [685, 215] on link "Tracks" at bounding box center [697, 215] width 39 height 16
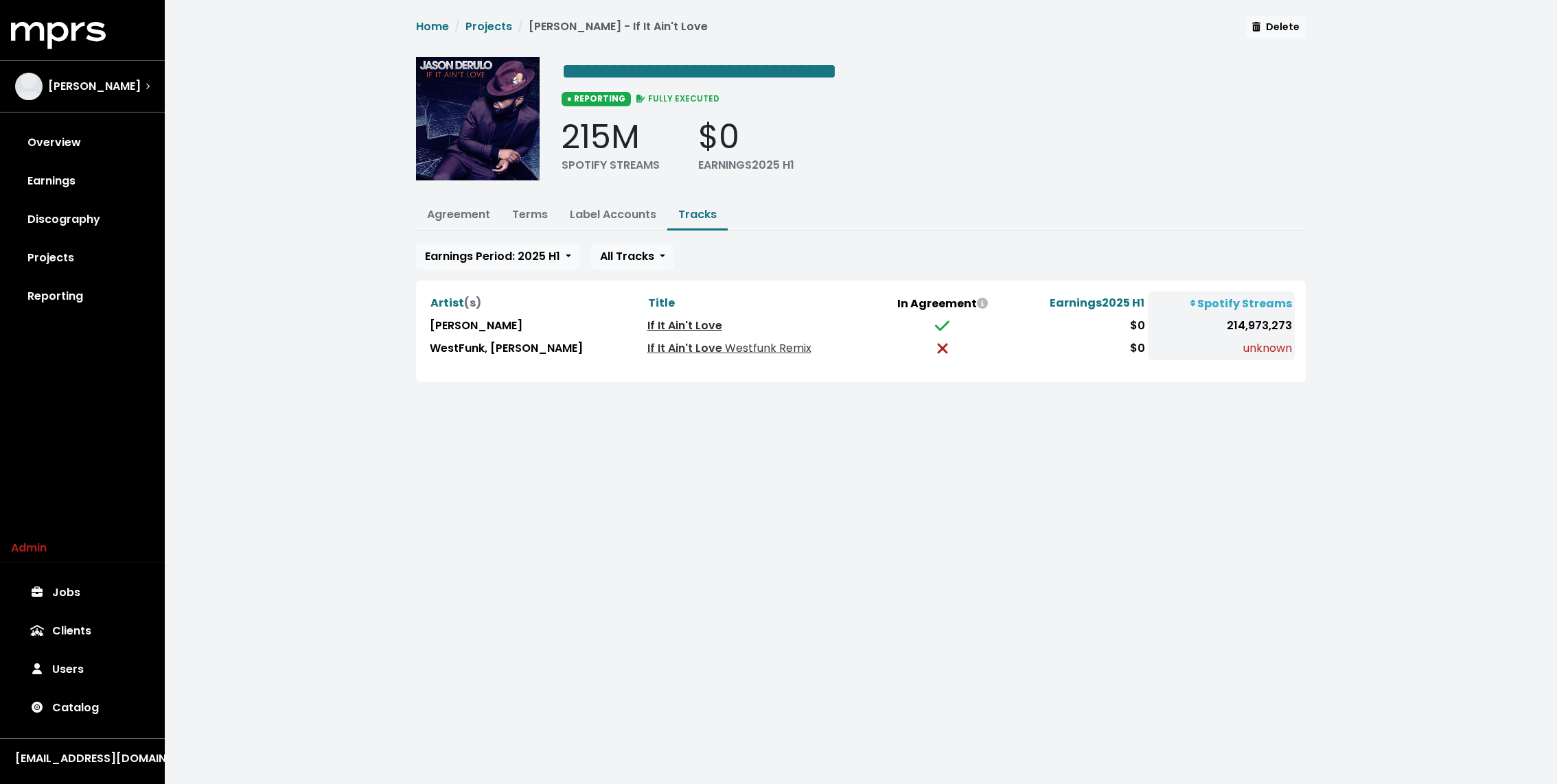
click at [670, 324] on link "If It Ain't Love" at bounding box center [684, 326] width 74 height 16
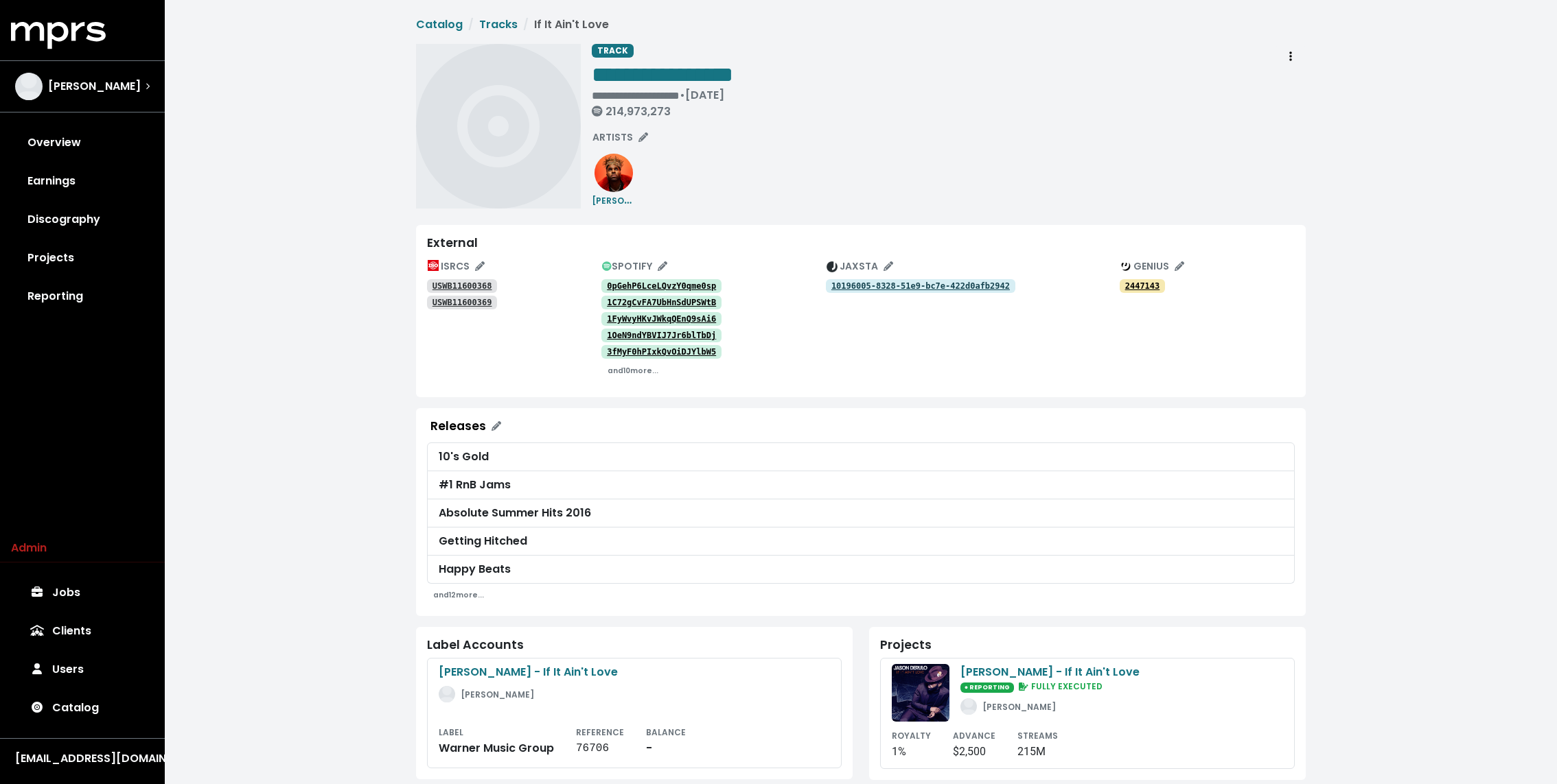
click at [462, 277] on div "USWB11600368" at bounding box center [514, 285] width 175 height 16
click at [461, 283] on tt "USWB11600368" at bounding box center [463, 286] width 60 height 10
click at [459, 298] on tt "USWB11600369" at bounding box center [463, 302] width 60 height 10
click at [625, 374] on small "and 10 more..." at bounding box center [633, 370] width 51 height 10
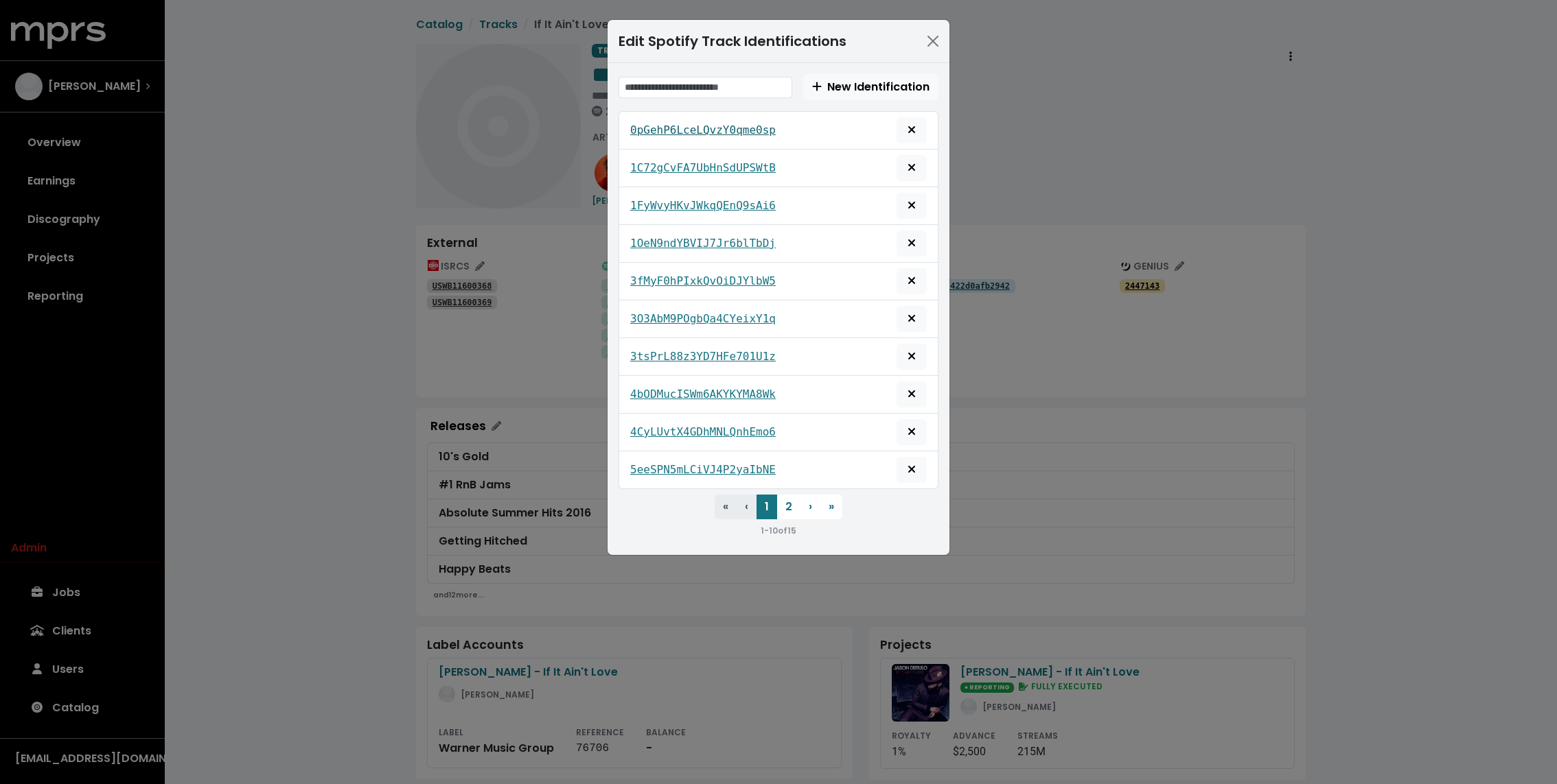
click at [654, 125] on tt "0pGehP6LceLQvzY0qme0sp" at bounding box center [703, 130] width 145 height 13
click at [673, 161] on tt "1C72gCvFA7UbHnSdUPSWtB" at bounding box center [703, 168] width 145 height 13
click at [647, 202] on tt "1FyWvyHKvJWkqQEnQ9sAi6" at bounding box center [703, 205] width 145 height 13
click at [653, 237] on tt "1OeN9ndYBVIJ7Jr6blTbDj" at bounding box center [703, 243] width 145 height 13
click at [654, 280] on tt "3fMyF0hPIxkQvOiDJYlbW5" at bounding box center [703, 280] width 145 height 13
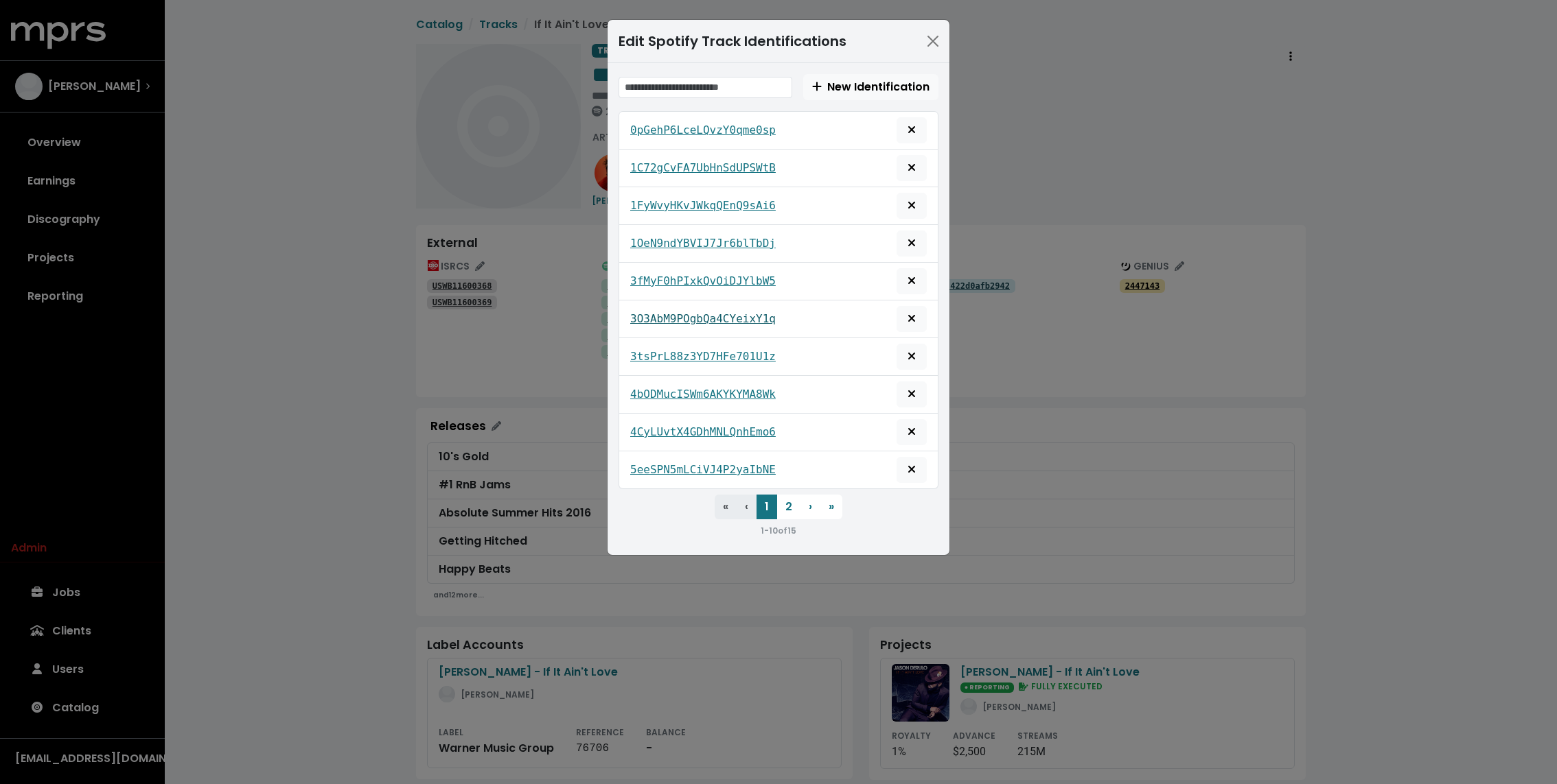
click at [655, 315] on tt "3O3AbM9POgbQa4CYeixY1q" at bounding box center [703, 318] width 145 height 13
click at [650, 356] on tt "3tsPrL88z3YD7HFe701U1z" at bounding box center [703, 357] width 145 height 13
click at [647, 395] on tt "4bODMucISWm6AKYKYMA8Wk" at bounding box center [703, 394] width 145 height 13
click at [647, 426] on tt "4CyLUvtX4GDhMNLQnhEmo6" at bounding box center [703, 432] width 145 height 13
click at [653, 463] on tt "5eeSPN5mLCiVJ4P2yaIbNE" at bounding box center [703, 470] width 145 height 13
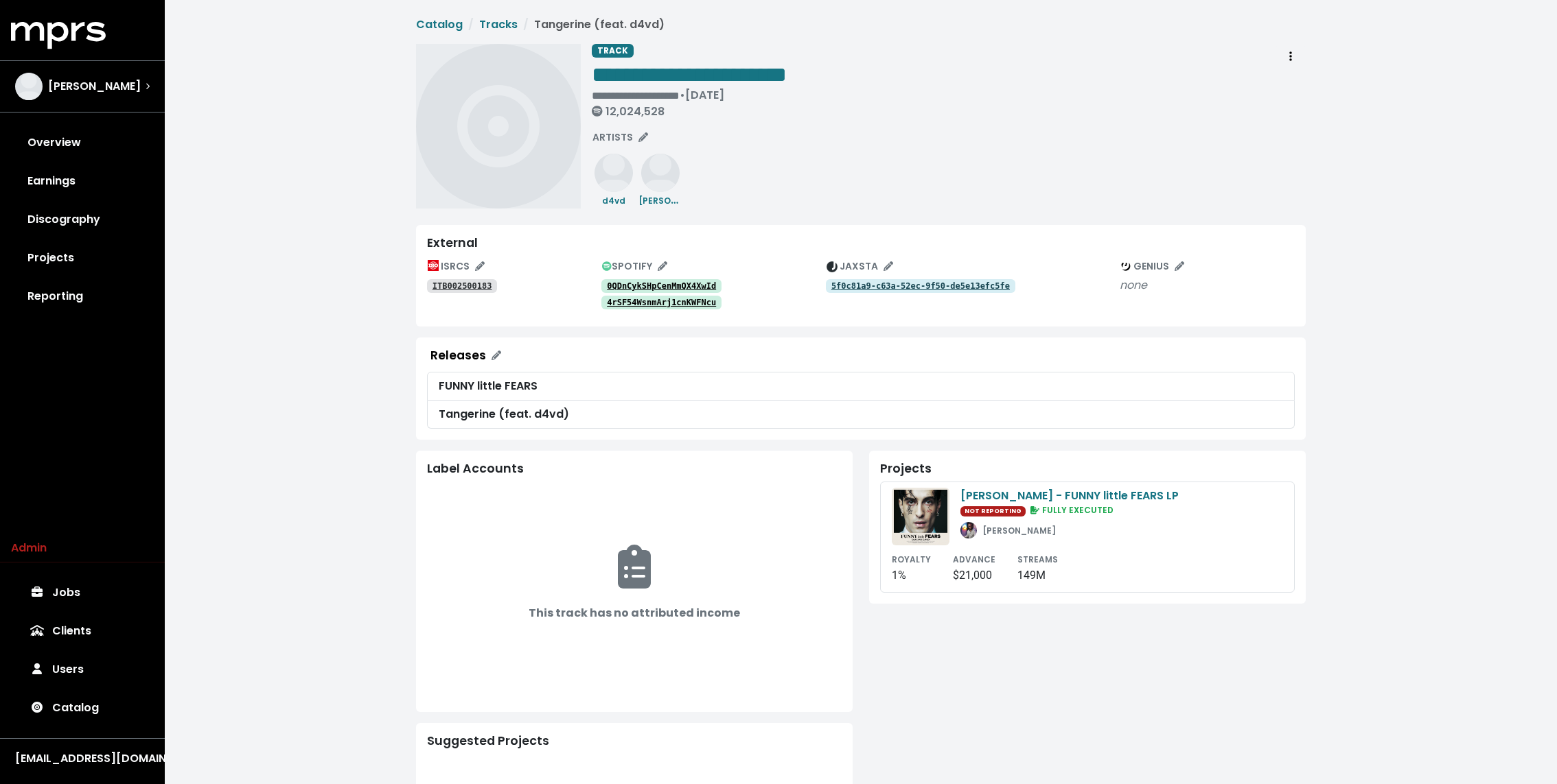
click at [682, 283] on tt "0QDnCykSHpCenMmQX4XwId" at bounding box center [662, 286] width 109 height 10
click at [678, 306] on tt "4rSF54WsnmArj1cnKWFNcu" at bounding box center [662, 302] width 109 height 10
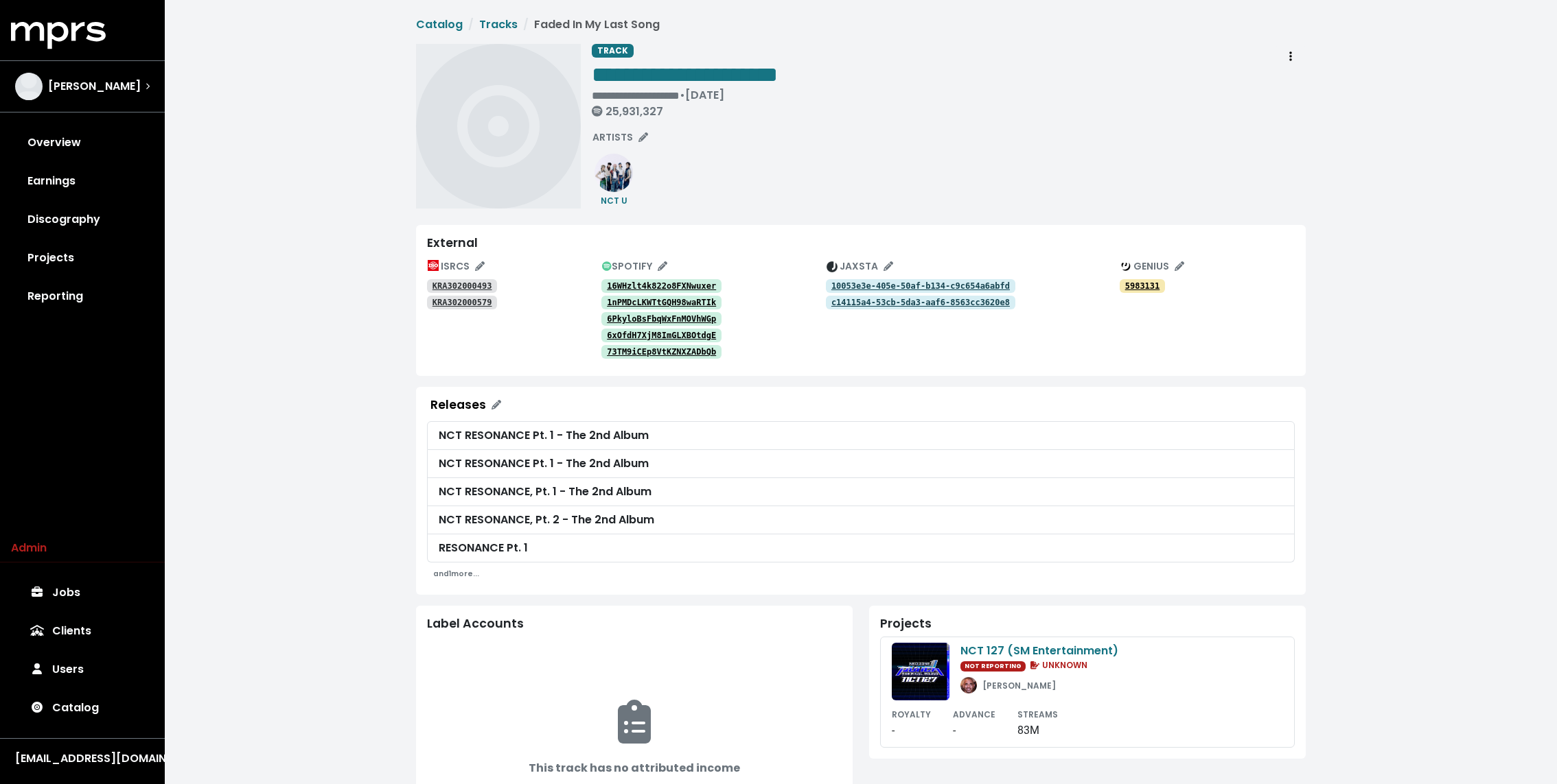
click at [688, 286] on tt "16WHzlt4k822o8FXNwuxer" at bounding box center [662, 286] width 109 height 10
click at [679, 302] on tt "1nPMDcLKWTtGQH98waRTIk" at bounding box center [662, 302] width 109 height 10
click at [673, 314] on tt "6PkyloBsFbqWxFnMOVhWGp" at bounding box center [662, 319] width 109 height 10
click at [662, 339] on tt "6xOfdH7XjM8ImGLXBOtdgE" at bounding box center [662, 335] width 109 height 10
click at [656, 351] on tt "73TM9iCEp8VtKZNXZADbQb" at bounding box center [662, 352] width 109 height 10
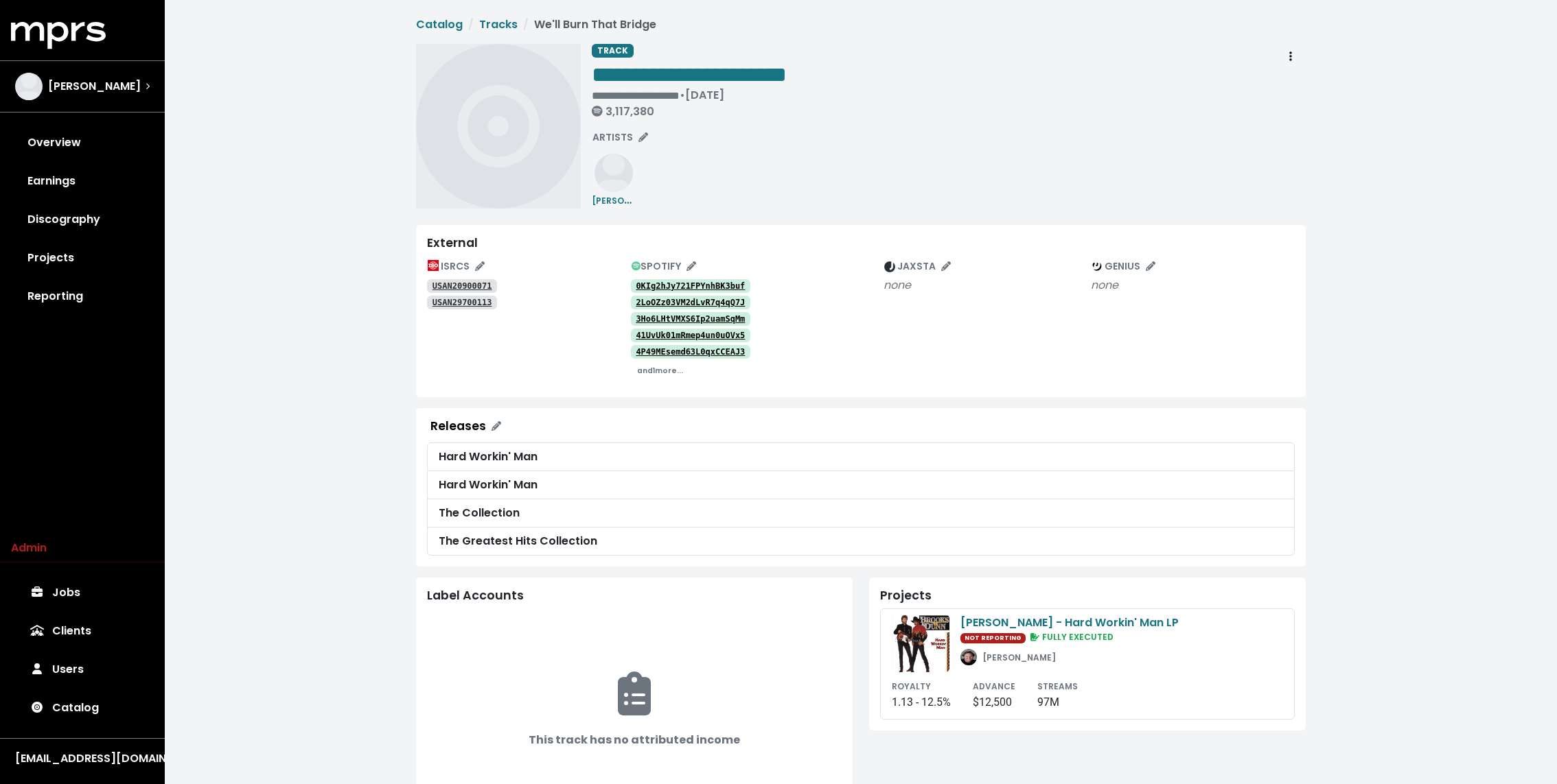
click at [467, 283] on tt "USAN20900071" at bounding box center [463, 286] width 60 height 10
click at [465, 296] on link "USAN29700113" at bounding box center [462, 302] width 70 height 13
click at [640, 368] on small "and 1 more..." at bounding box center [660, 370] width 46 height 10
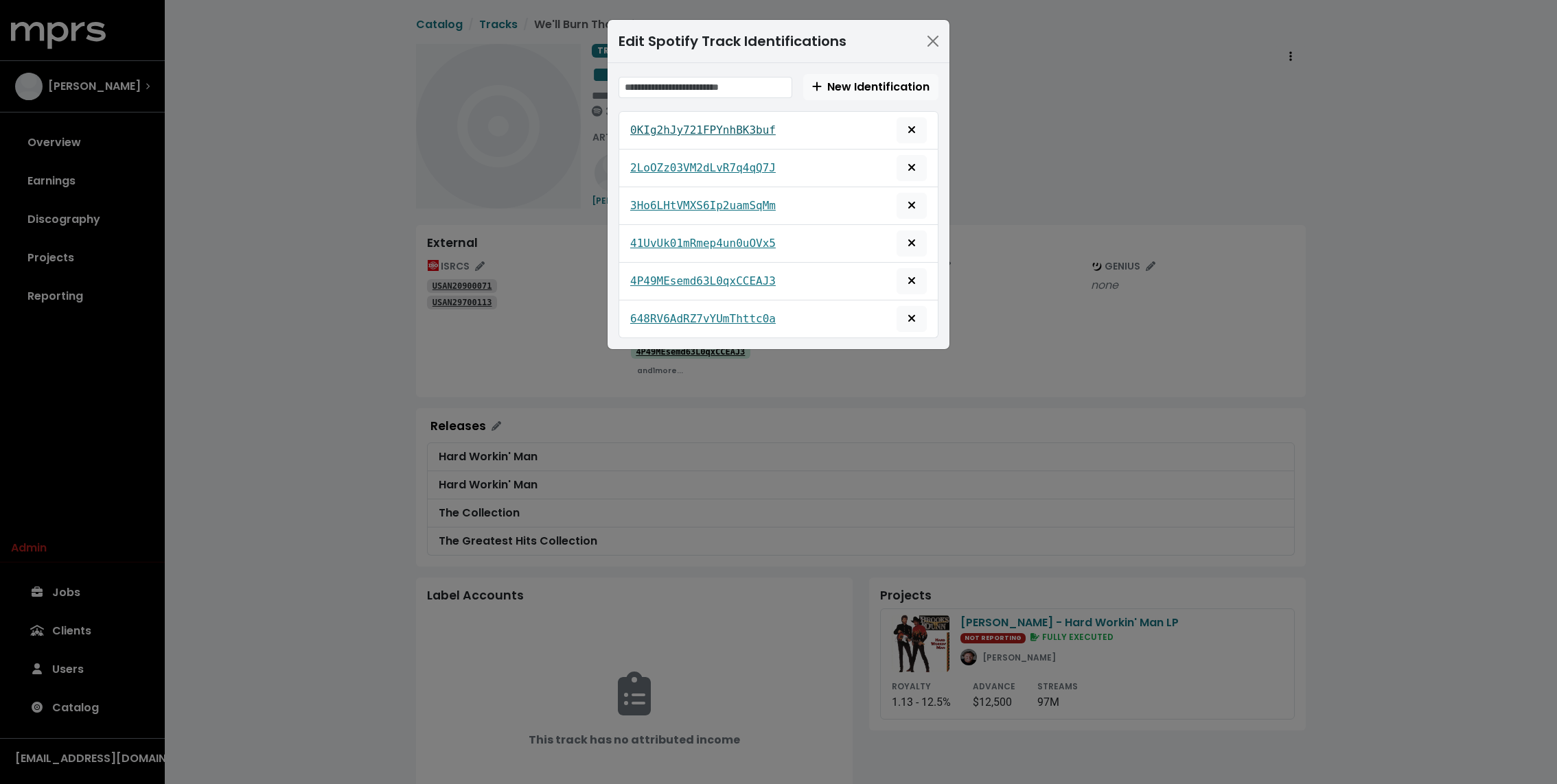
click at [653, 128] on tt "0KIg2hJy721FPYnhBK3buf" at bounding box center [703, 130] width 145 height 13
click at [653, 166] on tt "2LoOZz03VM2dLvR7q4qQ7J" at bounding box center [703, 168] width 145 height 13
click at [658, 193] on div "3Ho6LHtVMXS6Ip2uamSqMm" at bounding box center [778, 205] width 297 height 26
click at [656, 202] on tt "3Ho6LHtVMXS6Ip2uamSqMm" at bounding box center [703, 205] width 145 height 13
click at [651, 236] on link "41UvUk01mRmep4un0uOVx5" at bounding box center [703, 244] width 145 height 16
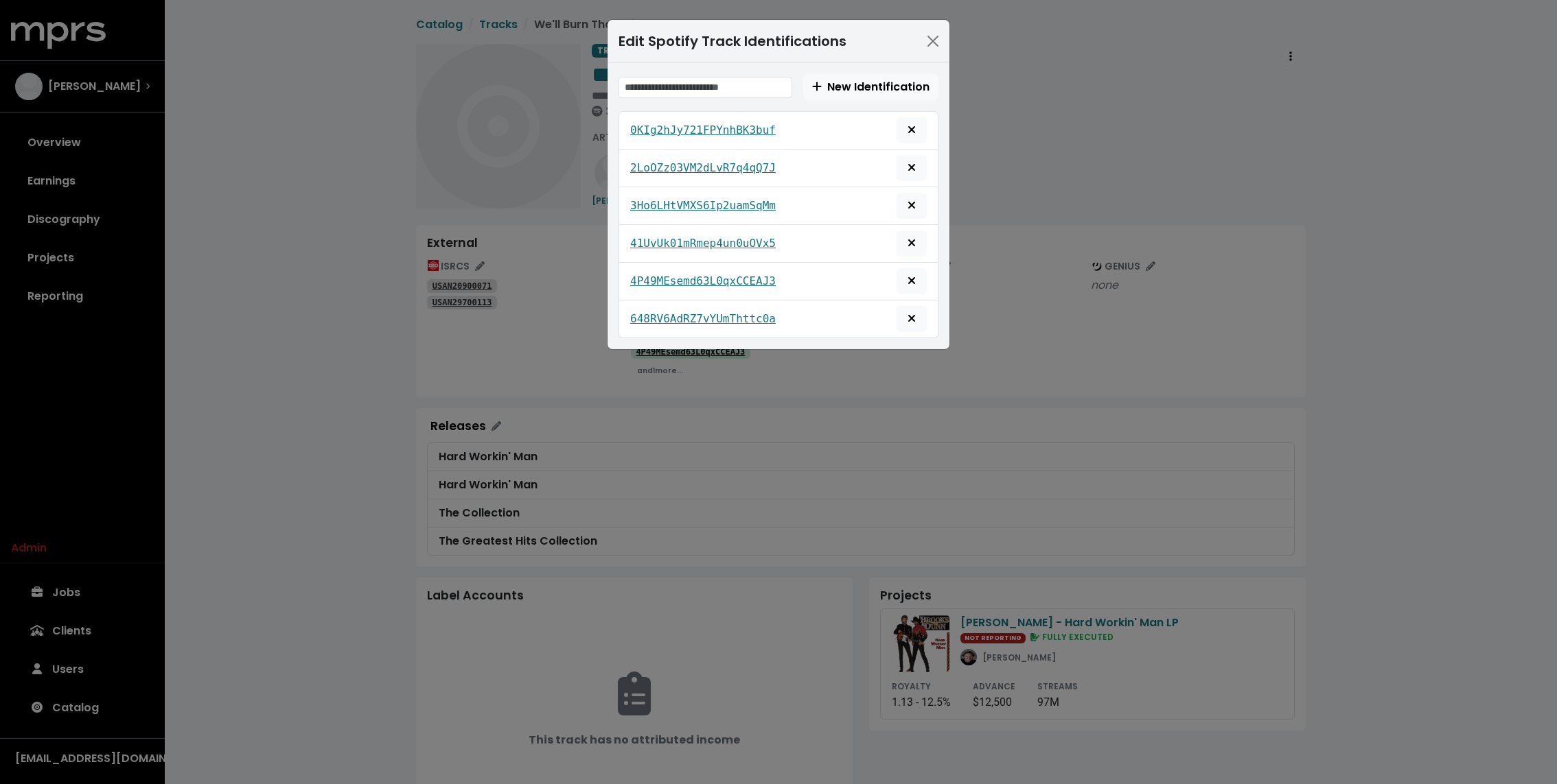
click at [653, 268] on div "4P49MEsemd63L0qxCCEAJ3" at bounding box center [778, 280] width 297 height 26
click at [652, 274] on tt "4P49MEsemd63L0qxCCEAJ3" at bounding box center [703, 280] width 145 height 13
click at [653, 312] on tt "648RV6AdRZ7vYUmThttc0a" at bounding box center [703, 318] width 145 height 13
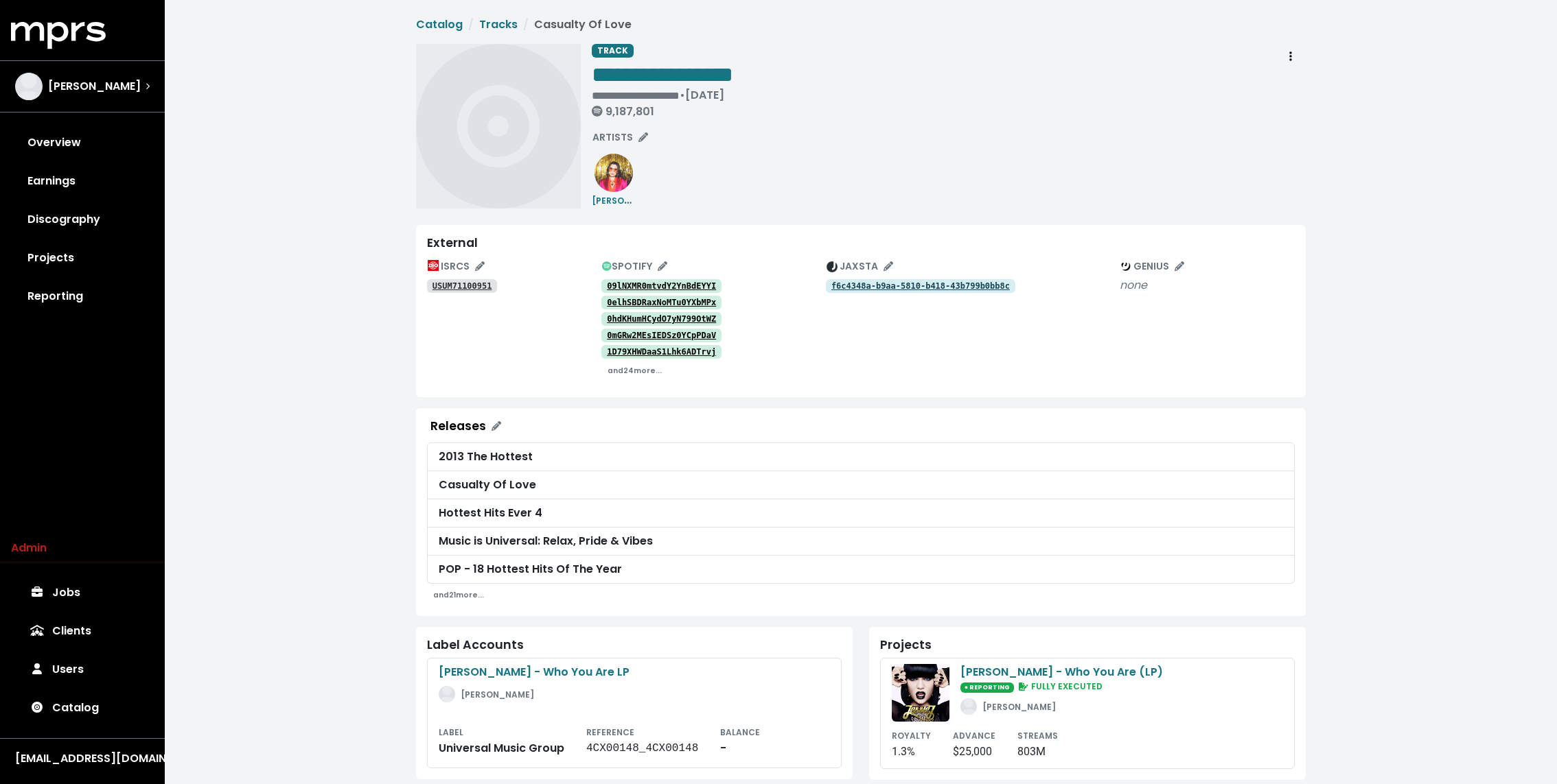
click at [470, 284] on tt "USUM71100951" at bounding box center [463, 286] width 60 height 10
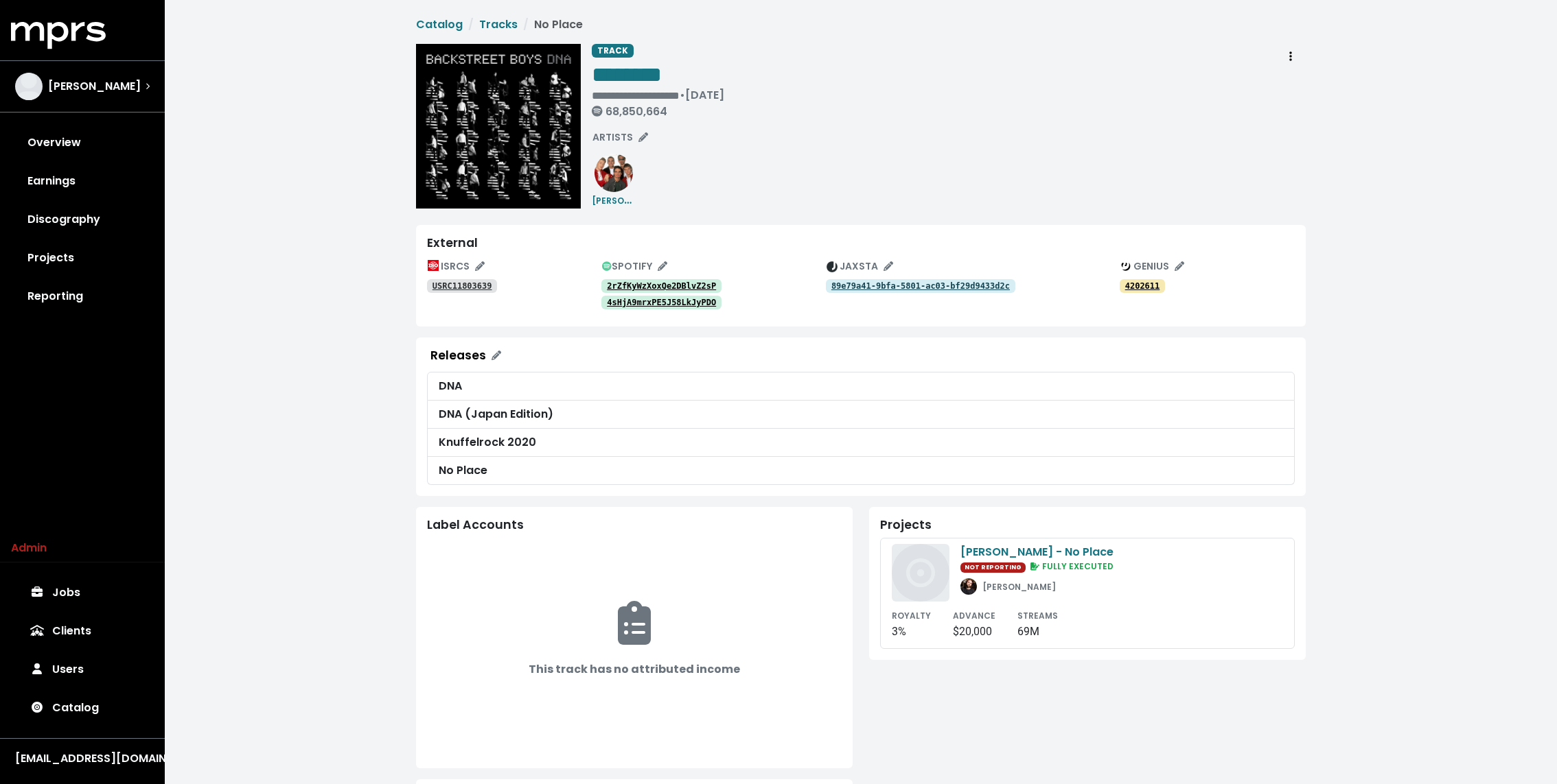
click at [627, 289] on tt "2rZfKyWzXoxQe2DBlvZ2sP" at bounding box center [662, 286] width 109 height 10
click at [622, 301] on tt "4sHjA9mrxPE5J58LkJyPDO" at bounding box center [662, 302] width 109 height 10
